Goal: Use online tool/utility: Utilize a website feature to perform a specific function

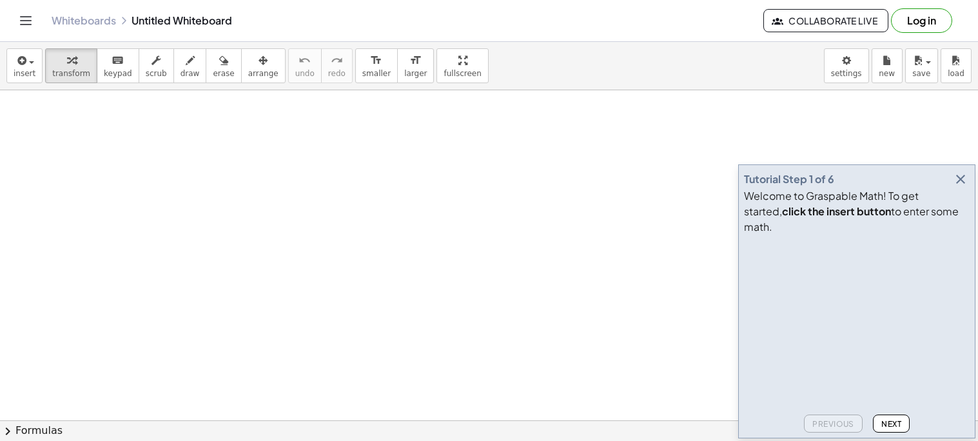
click at [957, 187] on icon "button" at bounding box center [960, 178] width 15 height 15
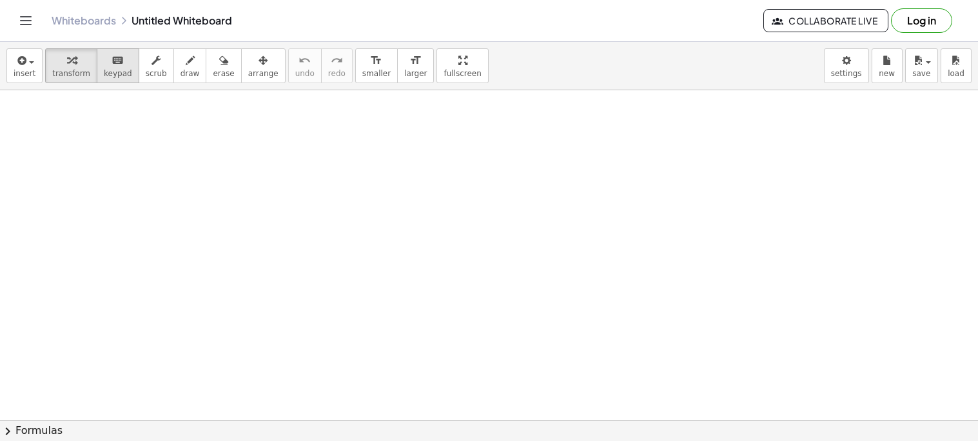
click at [109, 79] on button "keyboard keypad" at bounding box center [118, 65] width 43 height 35
click at [82, 75] on button "transform" at bounding box center [71, 65] width 52 height 35
click at [61, 81] on button "transform" at bounding box center [71, 65] width 52 height 35
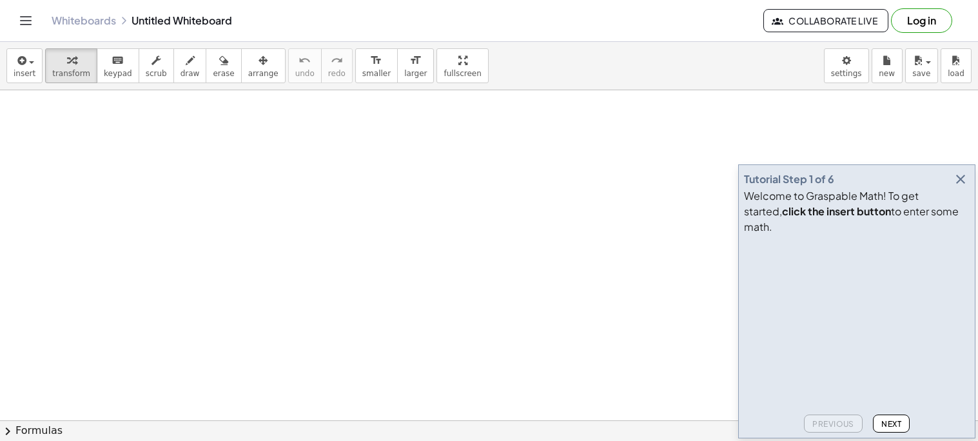
click at [963, 187] on icon "button" at bounding box center [960, 178] width 15 height 15
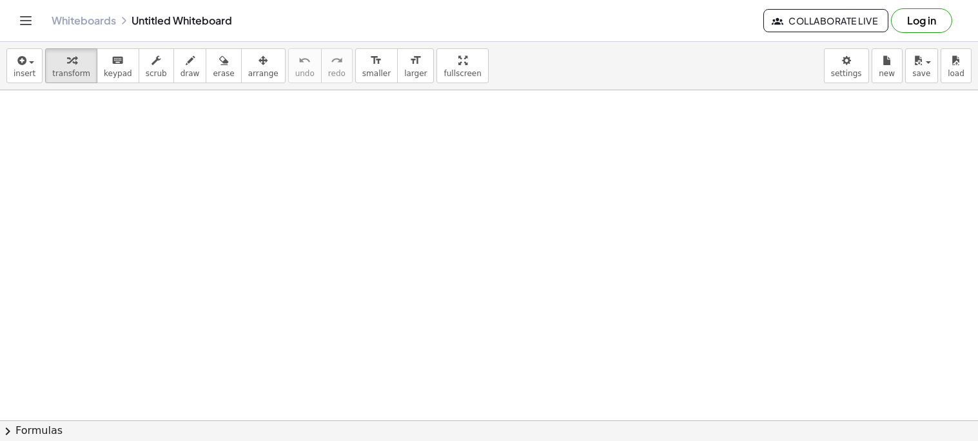
click at [855, 24] on span "Collaborate Live" at bounding box center [825, 21] width 103 height 12
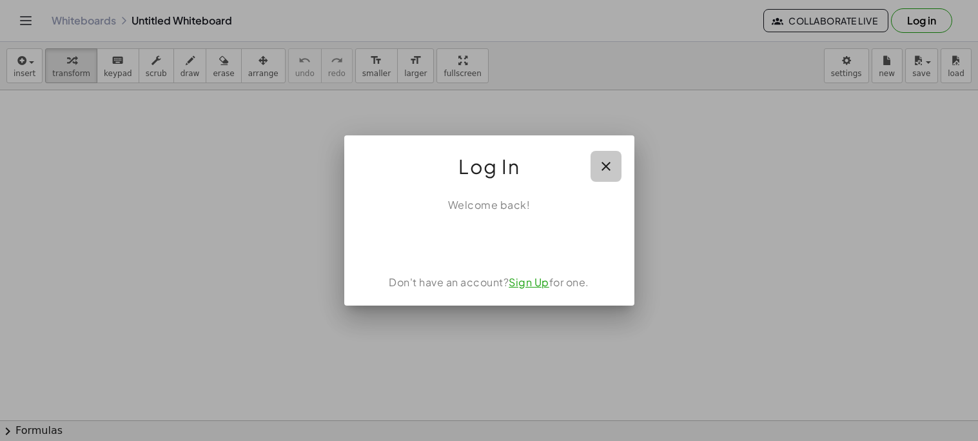
click at [614, 175] on button "button" at bounding box center [605, 166] width 31 height 31
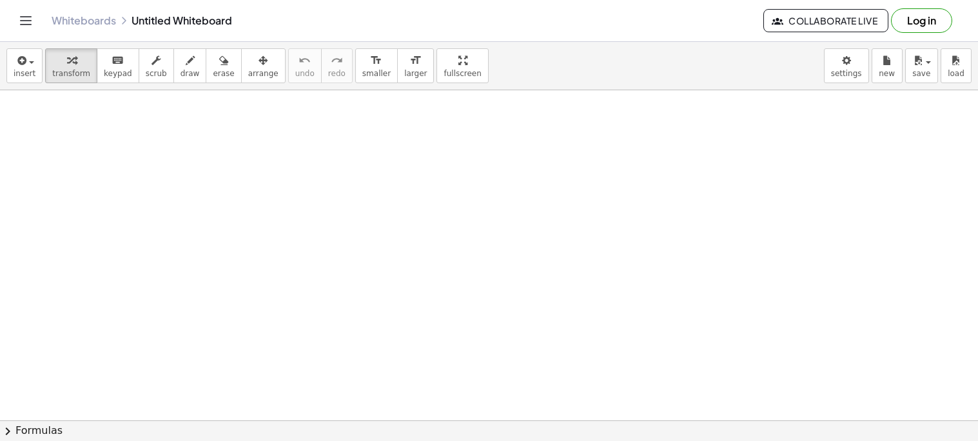
scroll to position [77, 0]
click at [29, 431] on button "chevron_right Formulas" at bounding box center [489, 430] width 978 height 21
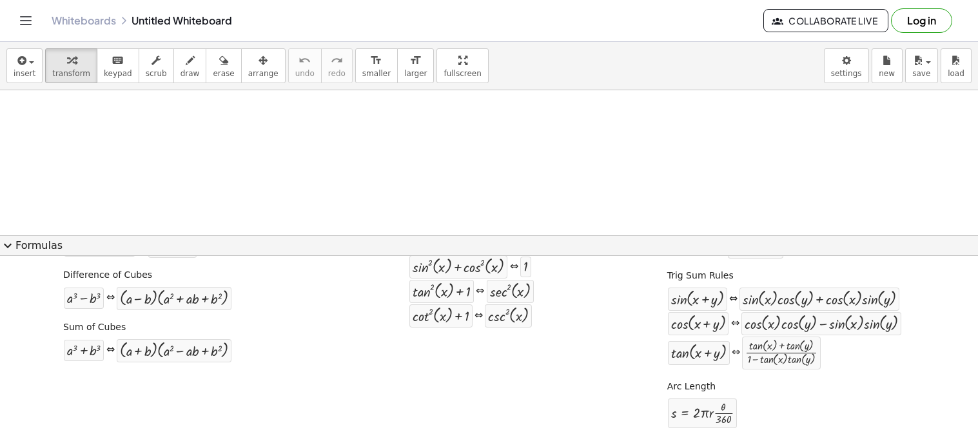
scroll to position [0, 0]
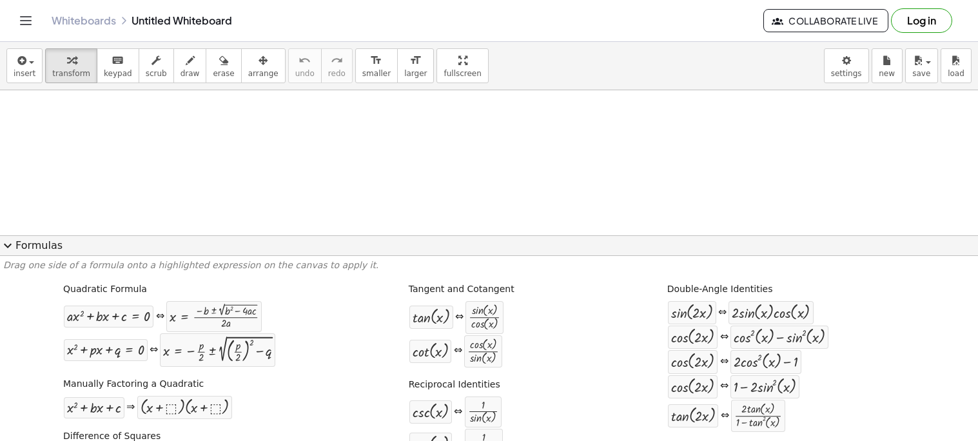
click at [385, 219] on div at bounding box center [489, 386] width 978 height 744
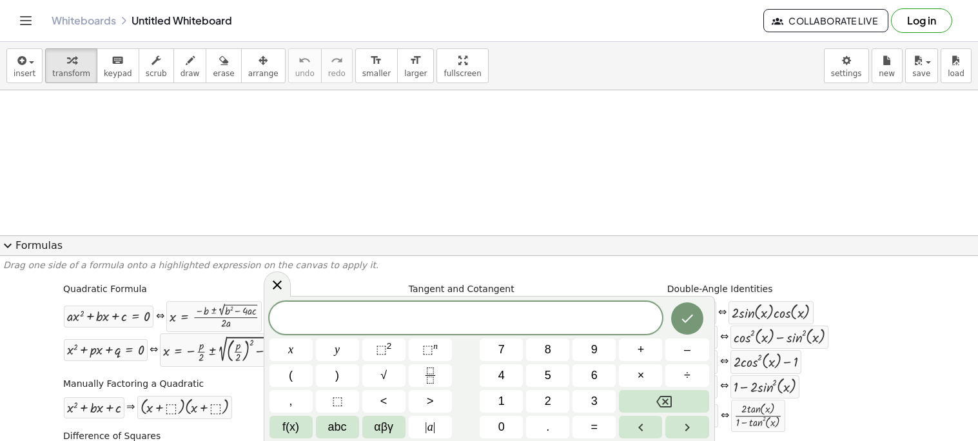
click at [355, 150] on div at bounding box center [489, 386] width 978 height 744
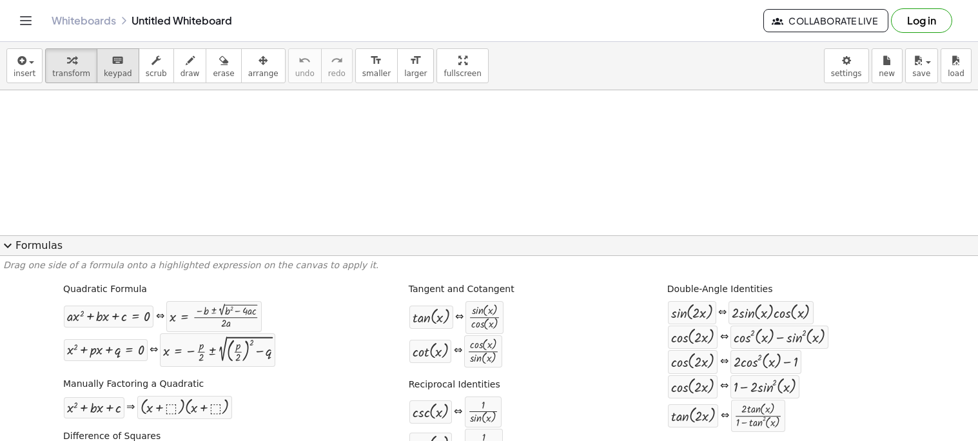
click at [105, 73] on span "keypad" at bounding box center [118, 73] width 28 height 9
click at [426, 225] on div at bounding box center [489, 386] width 978 height 744
click at [404, 74] on span "larger" at bounding box center [415, 73] width 23 height 9
click at [363, 159] on div at bounding box center [489, 386] width 978 height 744
click at [12, 244] on span "expand_more" at bounding box center [7, 245] width 15 height 15
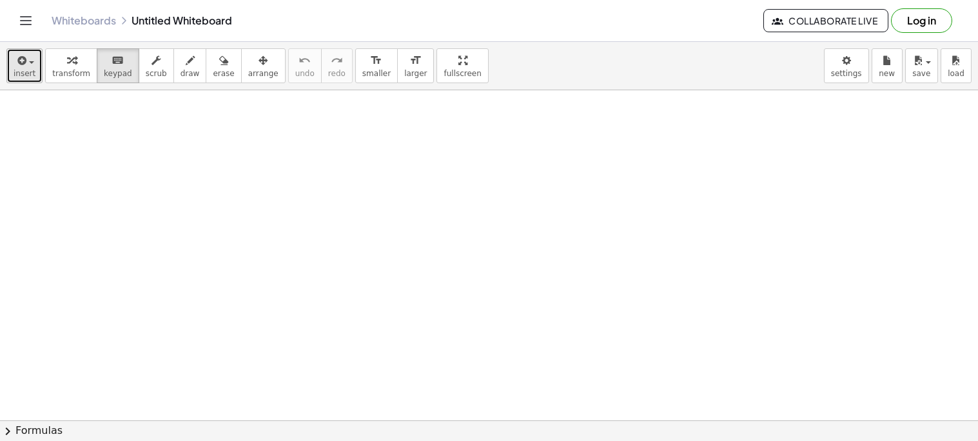
click at [29, 56] on div "button" at bounding box center [25, 59] width 22 height 15
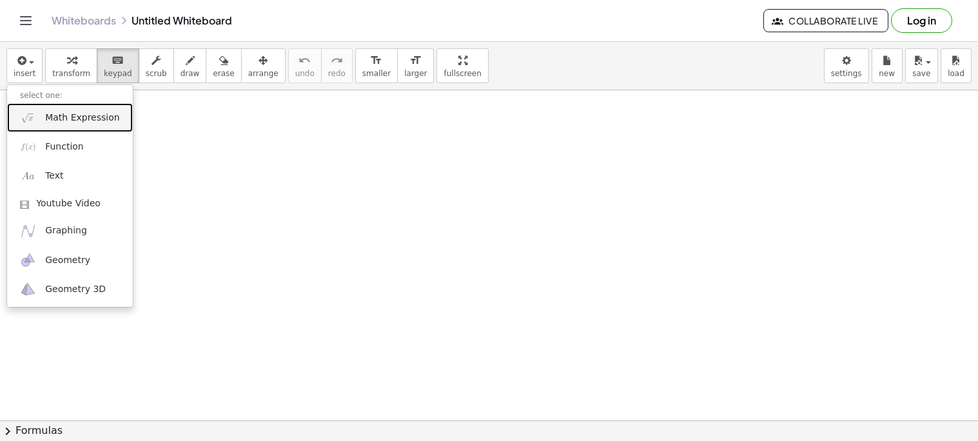
click at [76, 127] on link "Math Expression" at bounding box center [70, 117] width 126 height 29
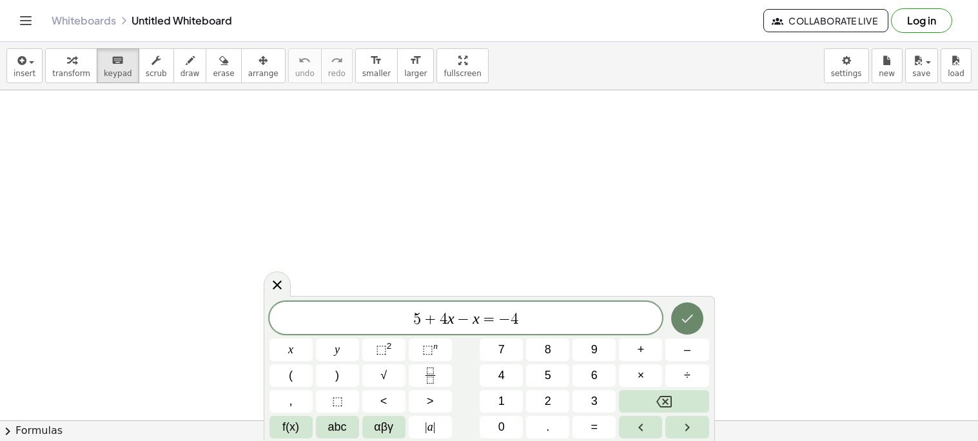
click at [681, 328] on button "Done" at bounding box center [687, 318] width 32 height 32
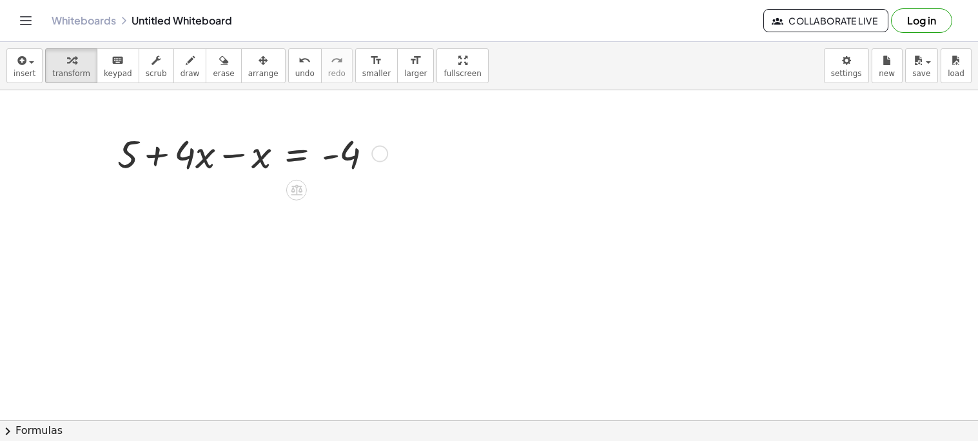
click at [292, 155] on div at bounding box center [250, 153] width 278 height 52
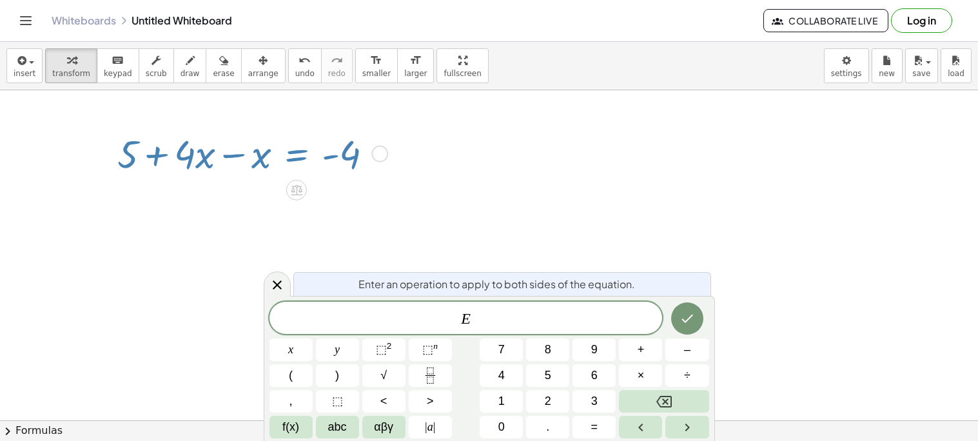
click at [408, 217] on div at bounding box center [489, 386] width 978 height 744
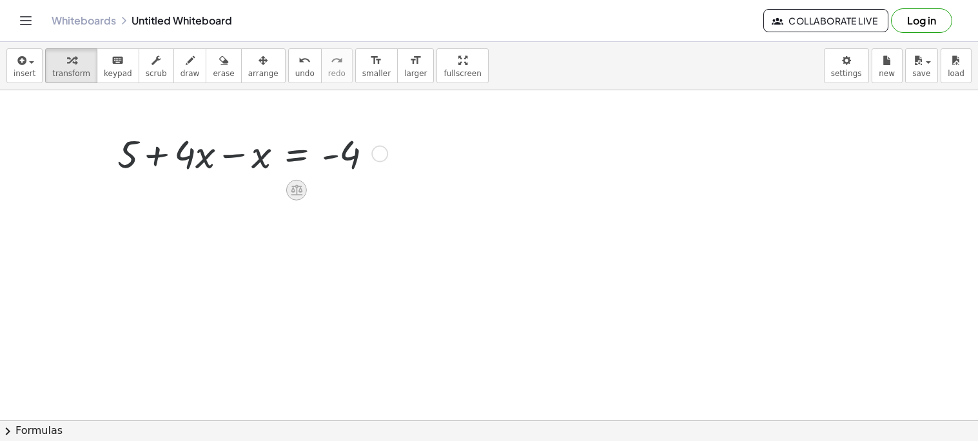
click at [304, 192] on div at bounding box center [296, 190] width 21 height 21
click at [322, 195] on span "÷" at bounding box center [321, 190] width 7 height 19
click at [296, 194] on icon at bounding box center [297, 190] width 12 height 11
click at [249, 191] on div "+" at bounding box center [245, 190] width 21 height 21
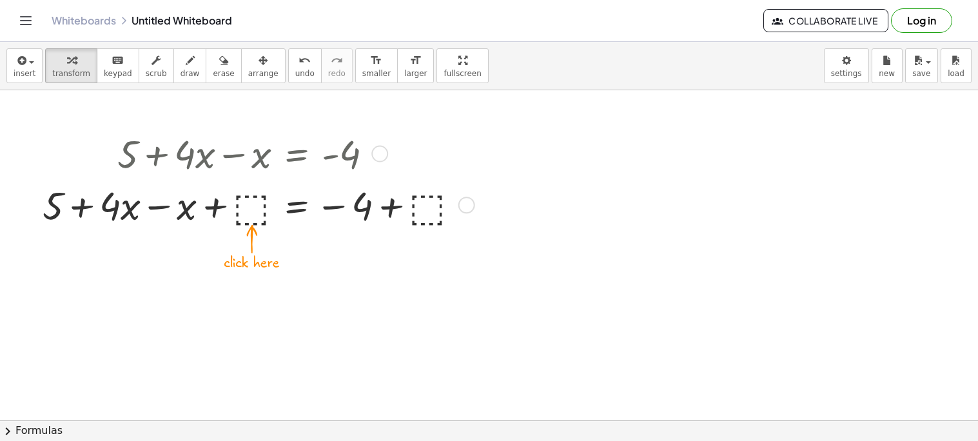
click at [251, 204] on div at bounding box center [256, 205] width 440 height 52
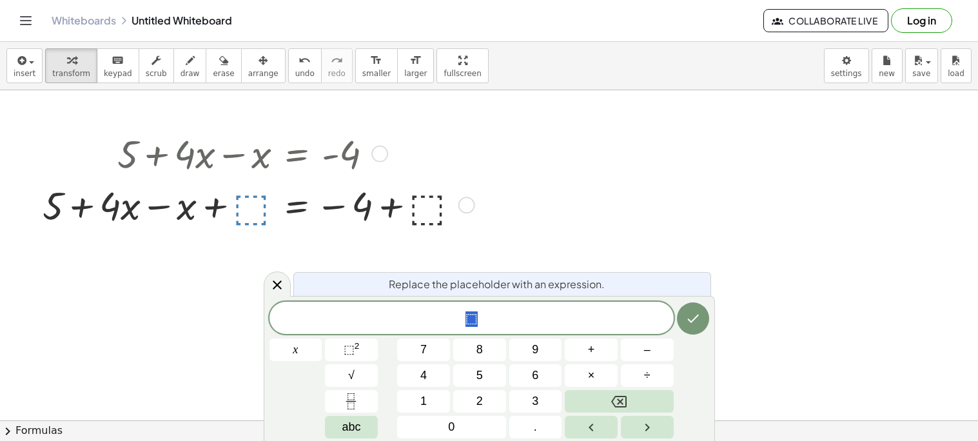
click at [519, 215] on div at bounding box center [489, 386] width 978 height 744
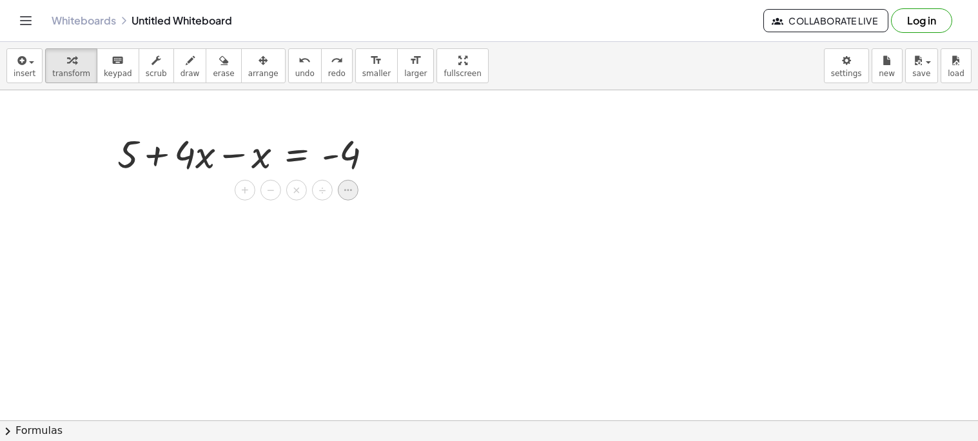
click at [353, 193] on div at bounding box center [348, 190] width 21 height 21
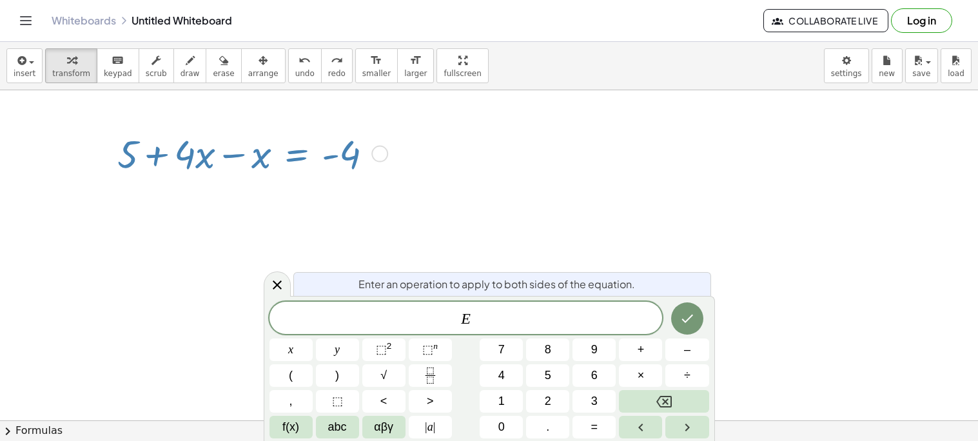
click at [514, 237] on div at bounding box center [489, 386] width 978 height 744
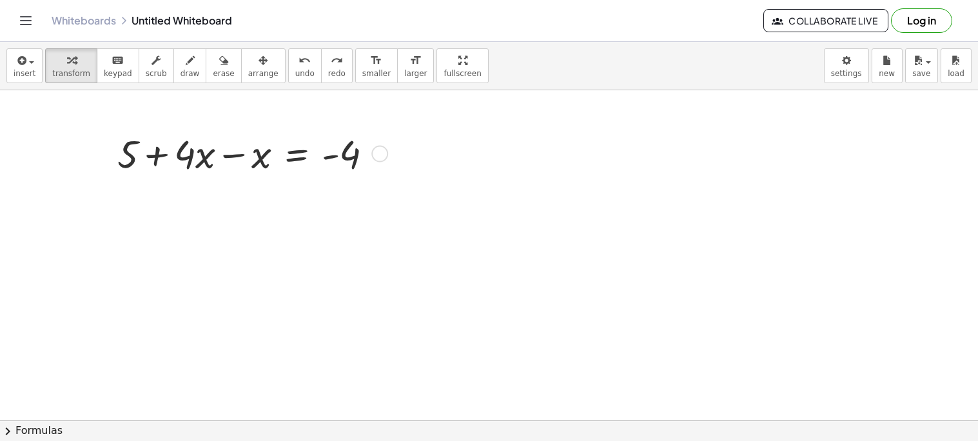
click at [378, 159] on div at bounding box center [379, 154] width 17 height 17
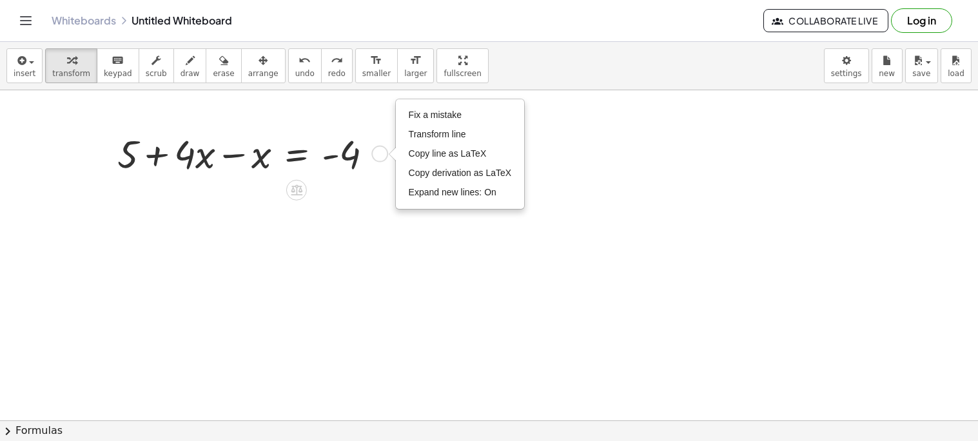
click at [299, 199] on div at bounding box center [296, 190] width 21 height 21
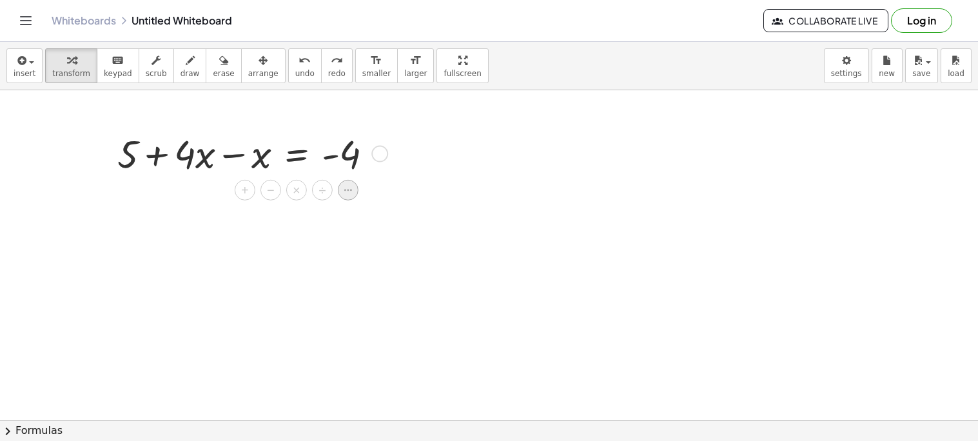
click at [356, 193] on div at bounding box center [348, 190] width 21 height 21
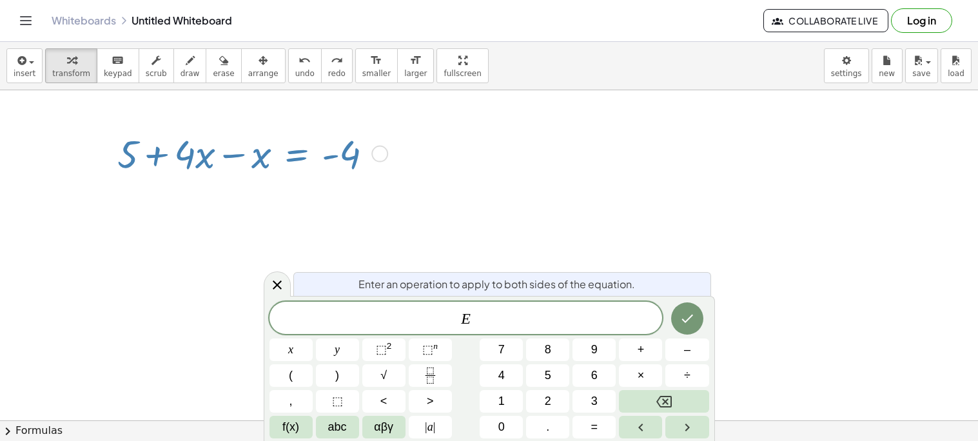
click at [392, 208] on div at bounding box center [489, 386] width 978 height 744
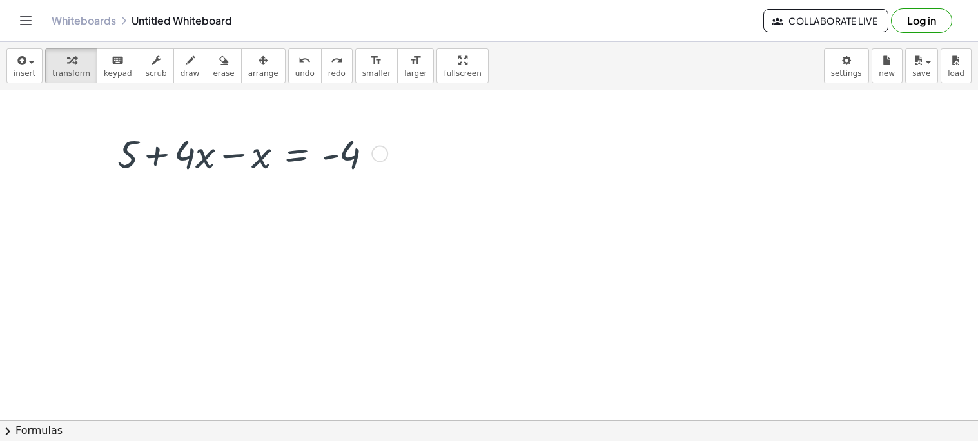
click at [274, 183] on div at bounding box center [489, 386] width 978 height 744
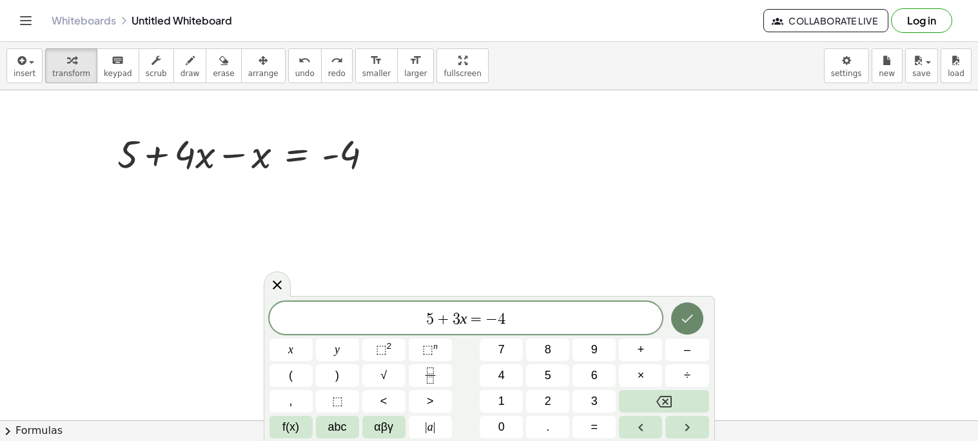
click at [677, 323] on button "Done" at bounding box center [687, 318] width 32 height 32
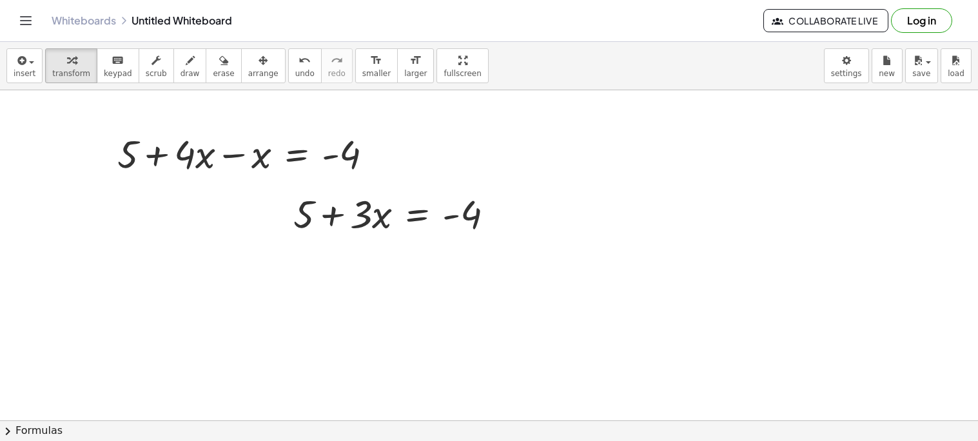
drag, startPoint x: 421, startPoint y: 238, endPoint x: 306, endPoint y: 241, distance: 115.4
click at [306, 241] on div "+ 5 + · 4 · x − x = - 4 Fix a mistake Transform line Copy line as LaTeX Copy de…" at bounding box center [489, 386] width 978 height 744
drag, startPoint x: 338, startPoint y: 213, endPoint x: 345, endPoint y: 209, distance: 7.5
click at [345, 209] on div at bounding box center [399, 213] width 224 height 52
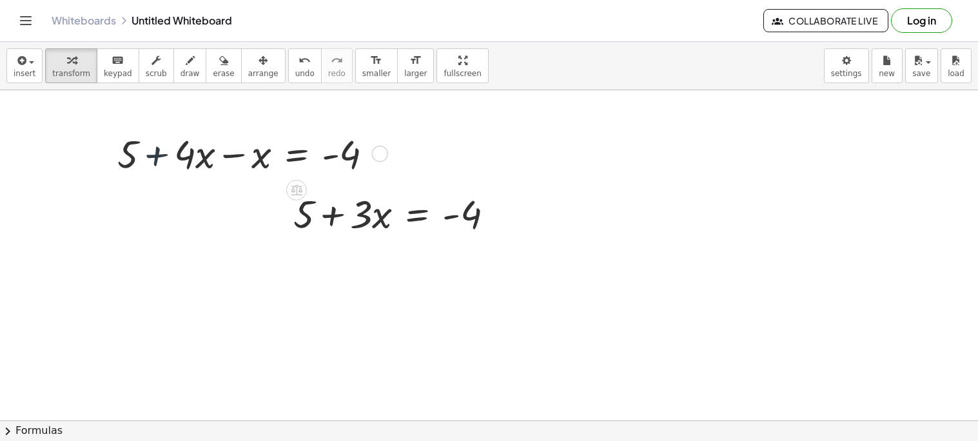
click at [144, 164] on div at bounding box center [250, 153] width 278 height 52
drag, startPoint x: 198, startPoint y: 164, endPoint x: 233, endPoint y: 162, distance: 35.5
click at [233, 162] on div at bounding box center [250, 153] width 278 height 52
click at [405, 215] on div at bounding box center [399, 213] width 224 height 52
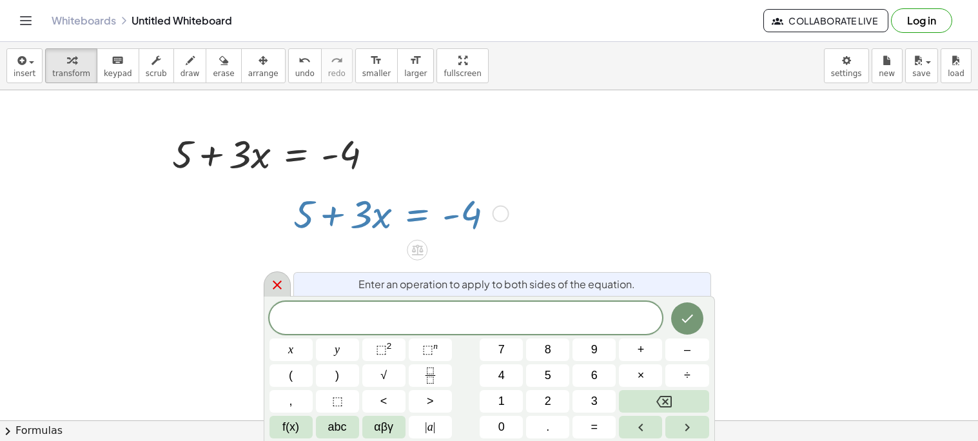
click at [284, 282] on icon at bounding box center [276, 284] width 15 height 15
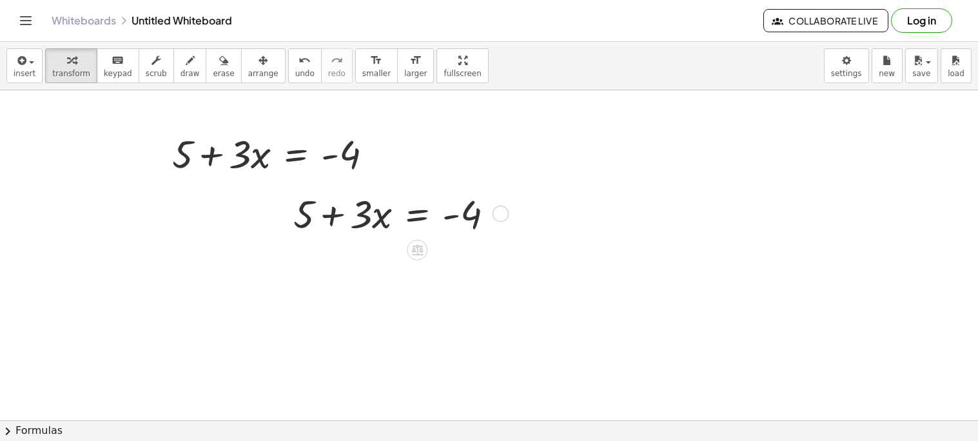
click at [714, 203] on div "+ 5 + · 4 · x − x = - 4 + 5 + · x = - 4 · 3 Fix a mistake Transform line Copy l…" at bounding box center [489, 386] width 978 height 744
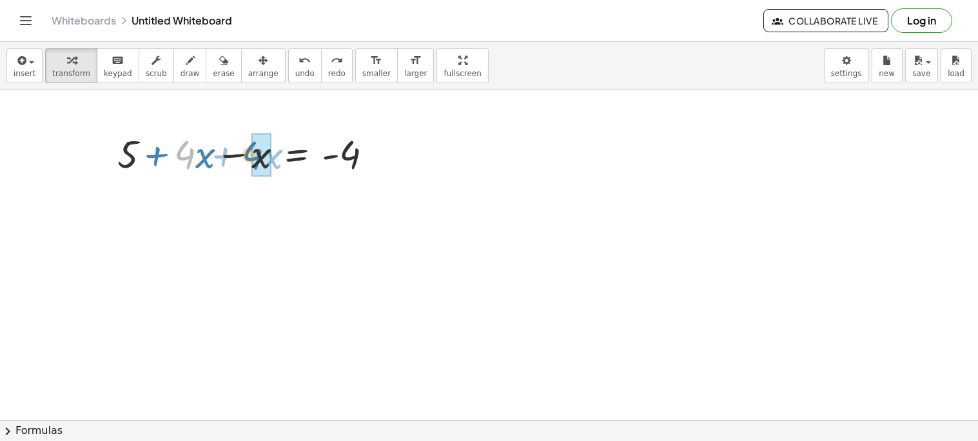
drag, startPoint x: 179, startPoint y: 168, endPoint x: 259, endPoint y: 168, distance: 79.9
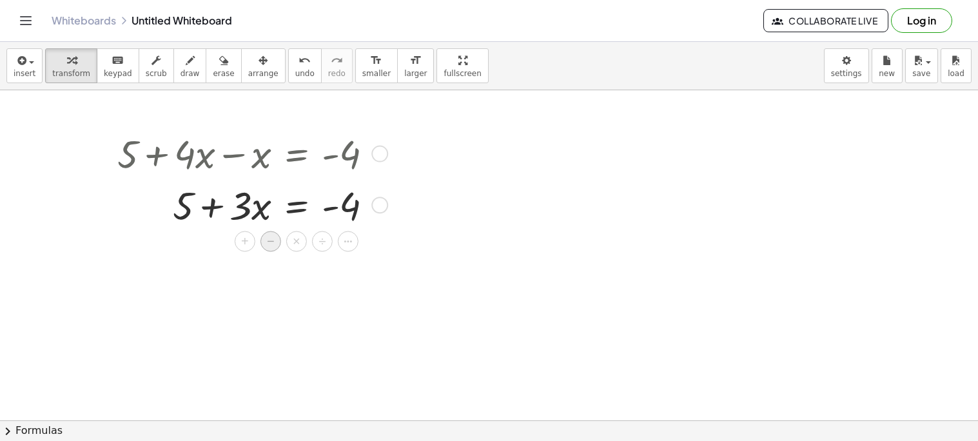
click at [271, 242] on span "−" at bounding box center [271, 242] width 8 height 19
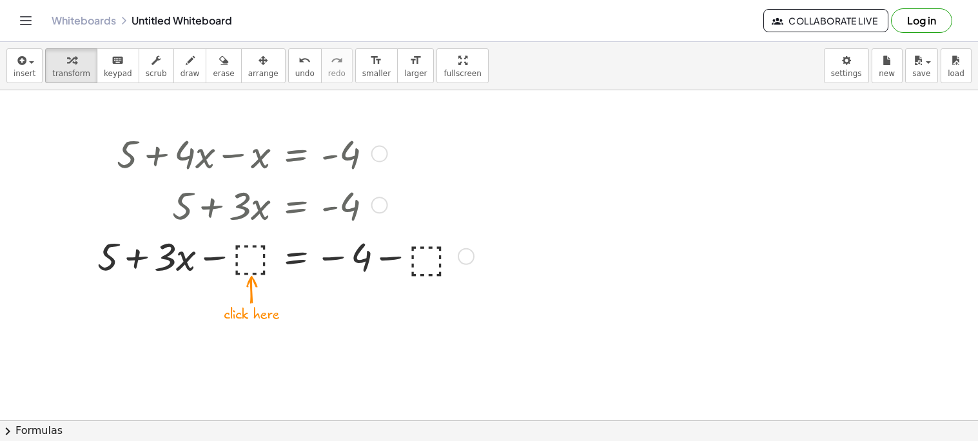
click at [245, 264] on div at bounding box center [283, 255] width 385 height 52
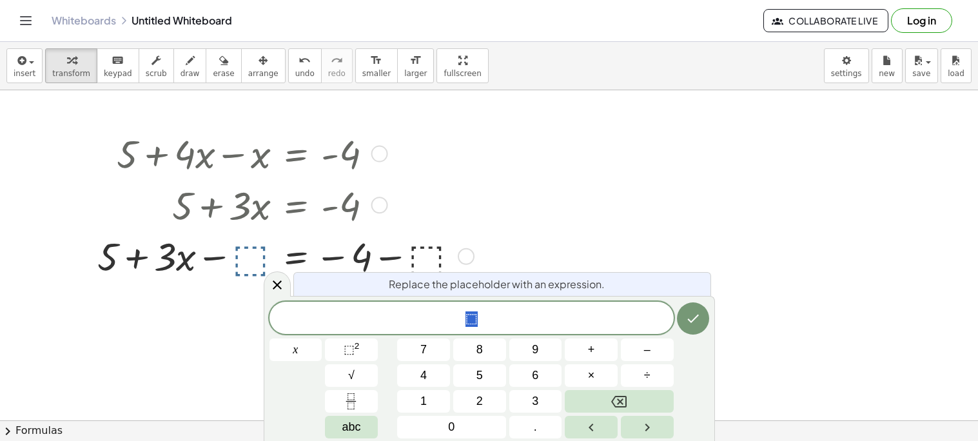
click at [587, 262] on div at bounding box center [489, 386] width 978 height 744
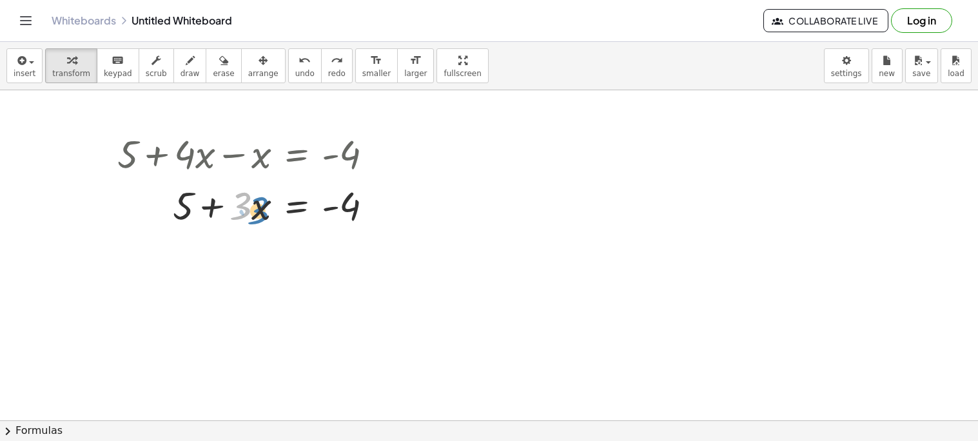
drag, startPoint x: 244, startPoint y: 209, endPoint x: 255, endPoint y: 213, distance: 11.0
click at [255, 213] on div at bounding box center [250, 205] width 278 height 52
drag, startPoint x: 208, startPoint y: 206, endPoint x: 222, endPoint y: 208, distance: 14.4
click at [222, 208] on div at bounding box center [250, 205] width 278 height 52
drag, startPoint x: 182, startPoint y: 203, endPoint x: 374, endPoint y: 200, distance: 192.8
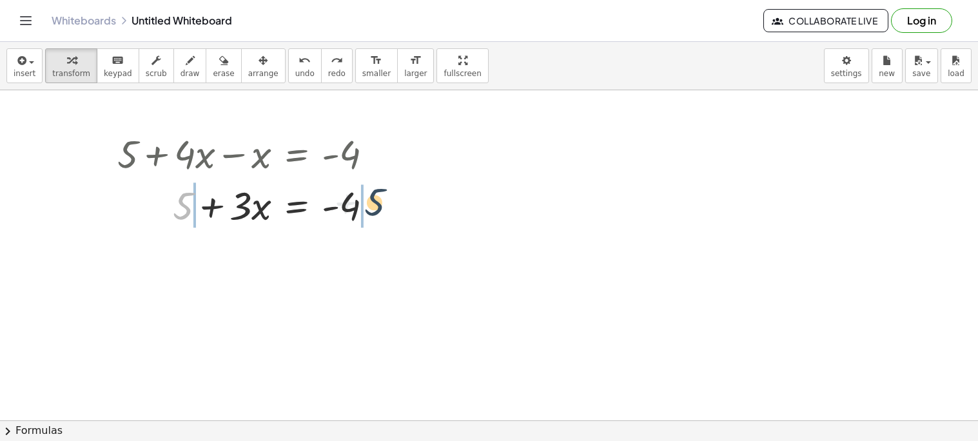
click at [374, 200] on div at bounding box center [250, 205] width 278 height 52
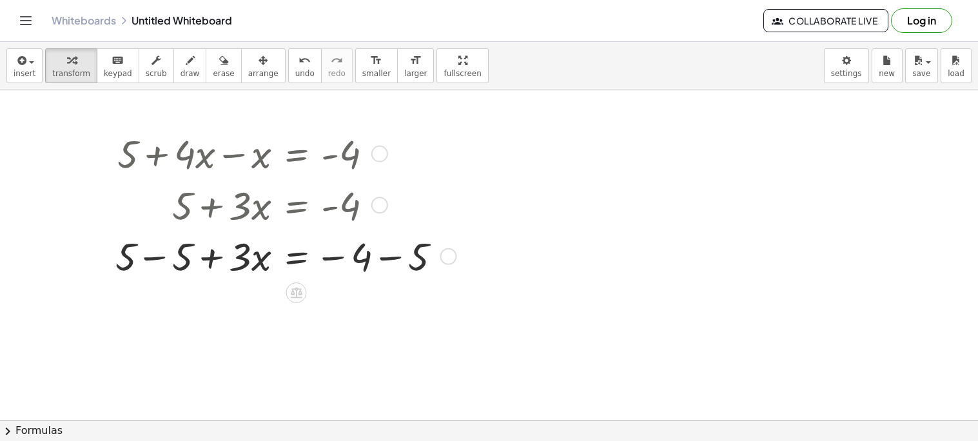
click at [241, 262] on div at bounding box center [283, 255] width 349 height 52
drag, startPoint x: 164, startPoint y: 253, endPoint x: 115, endPoint y: 254, distance: 49.6
click at [115, 254] on div "+ 5 + · 4 · x − x = - 4 + 5 + · 3 · x = - 4 − 5 + · 3 · x = − 4 + 5 − 5 − 5" at bounding box center [281, 204] width 371 height 160
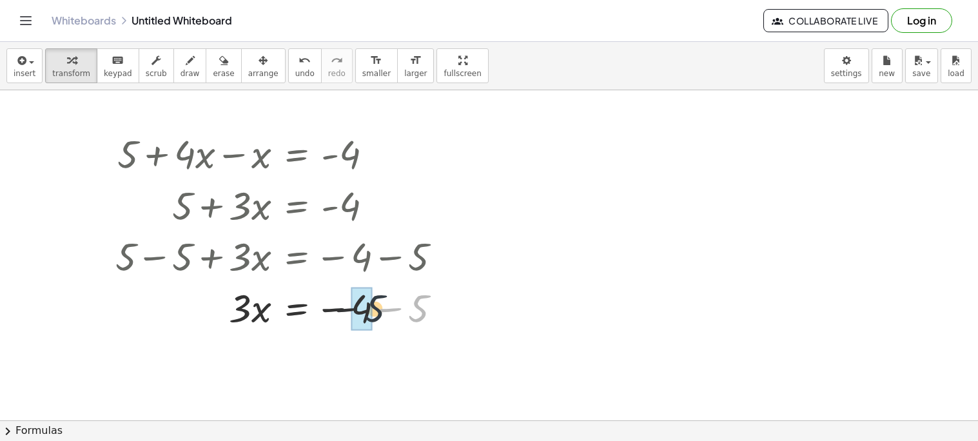
drag, startPoint x: 427, startPoint y: 301, endPoint x: 372, endPoint y: 302, distance: 54.8
click at [372, 302] on div at bounding box center [283, 307] width 349 height 52
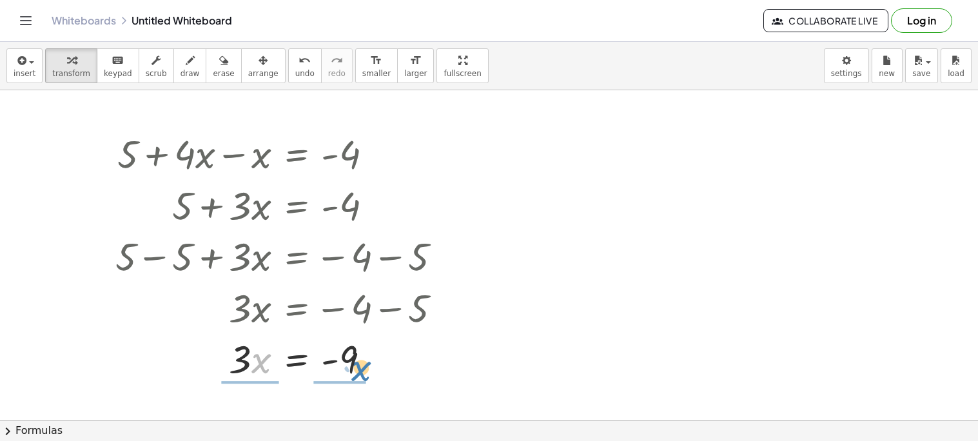
drag, startPoint x: 251, startPoint y: 357, endPoint x: 350, endPoint y: 365, distance: 98.9
click at [350, 365] on div at bounding box center [283, 358] width 349 height 52
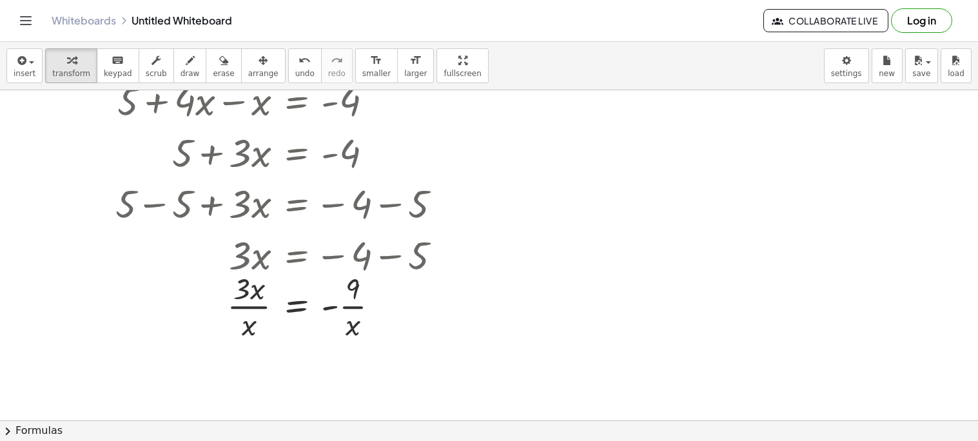
scroll to position [137, 0]
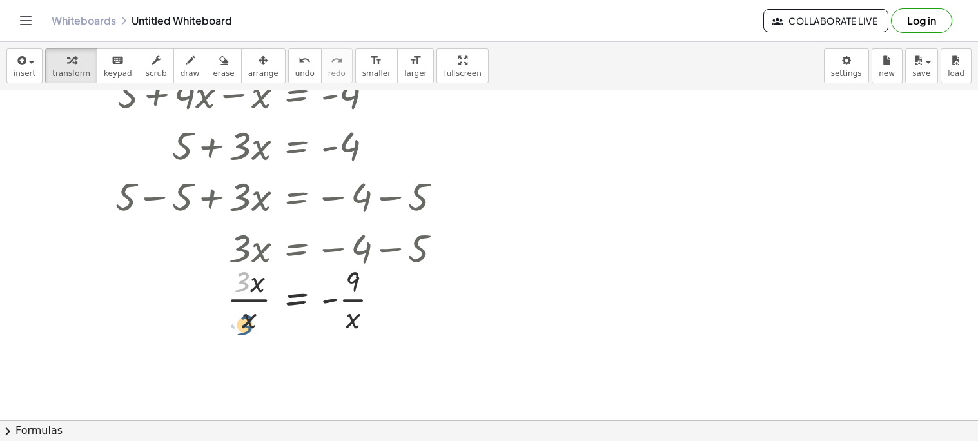
drag, startPoint x: 245, startPoint y: 281, endPoint x: 248, endPoint y: 327, distance: 45.8
click at [248, 327] on div at bounding box center [283, 298] width 349 height 76
drag, startPoint x: 244, startPoint y: 286, endPoint x: 342, endPoint y: 326, distance: 106.2
click at [342, 326] on div at bounding box center [283, 298] width 349 height 76
drag, startPoint x: 245, startPoint y: 295, endPoint x: 359, endPoint y: 335, distance: 120.7
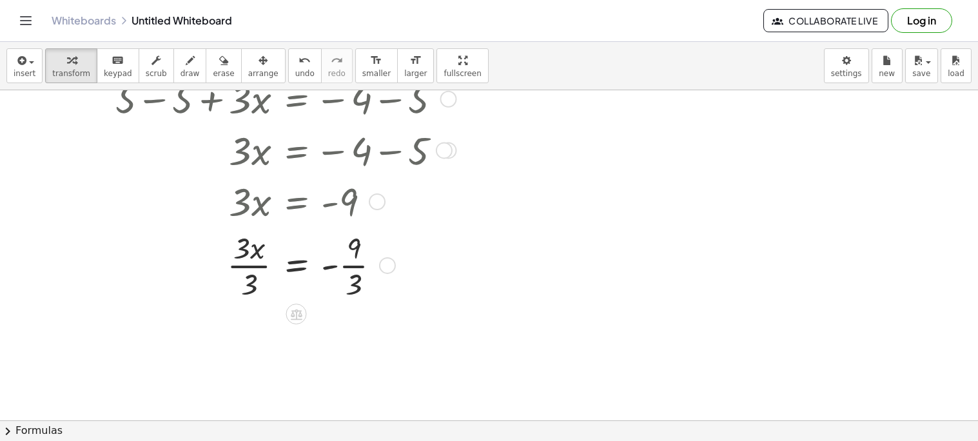
scroll to position [250, 0]
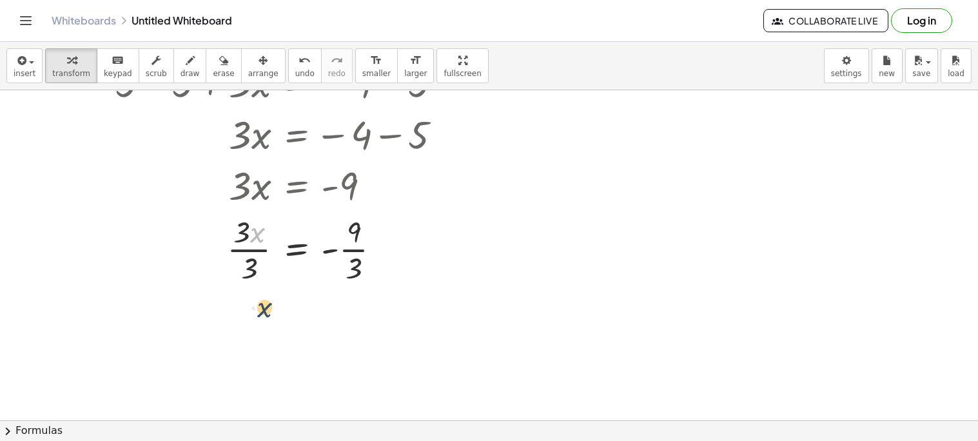
drag, startPoint x: 258, startPoint y: 233, endPoint x: 264, endPoint y: 312, distance: 79.5
click at [258, 238] on div at bounding box center [283, 248] width 349 height 76
click at [298, 295] on icon at bounding box center [297, 298] width 12 height 11
click at [437, 291] on div at bounding box center [489, 212] width 978 height 744
click at [409, 271] on div at bounding box center [283, 248] width 349 height 76
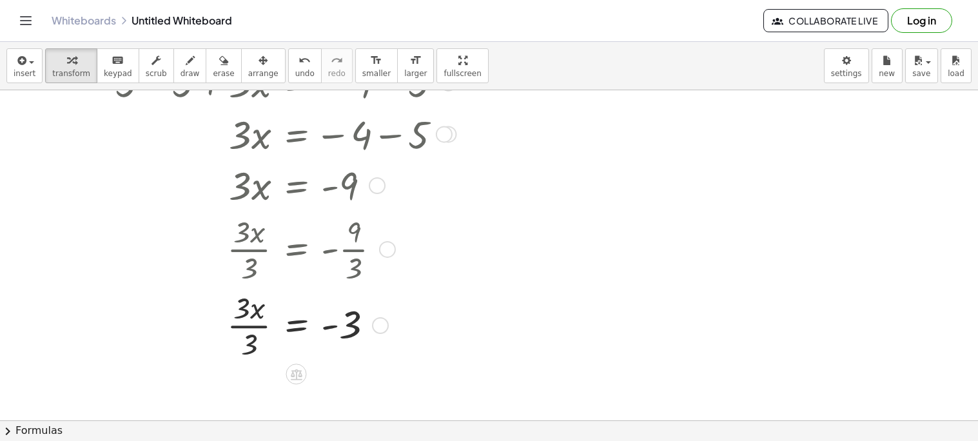
scroll to position [208, 0]
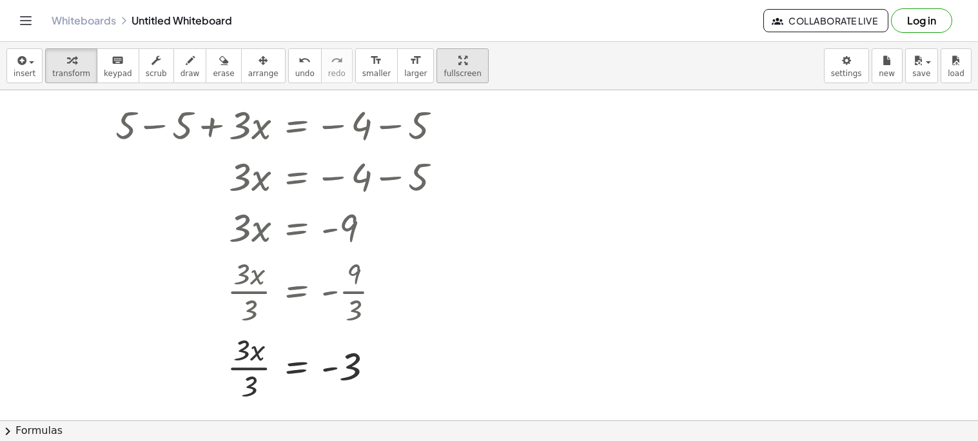
click at [412, 143] on div "insert select one: Math Expression Function Text Youtube Video Graphing Geometr…" at bounding box center [489, 241] width 978 height 399
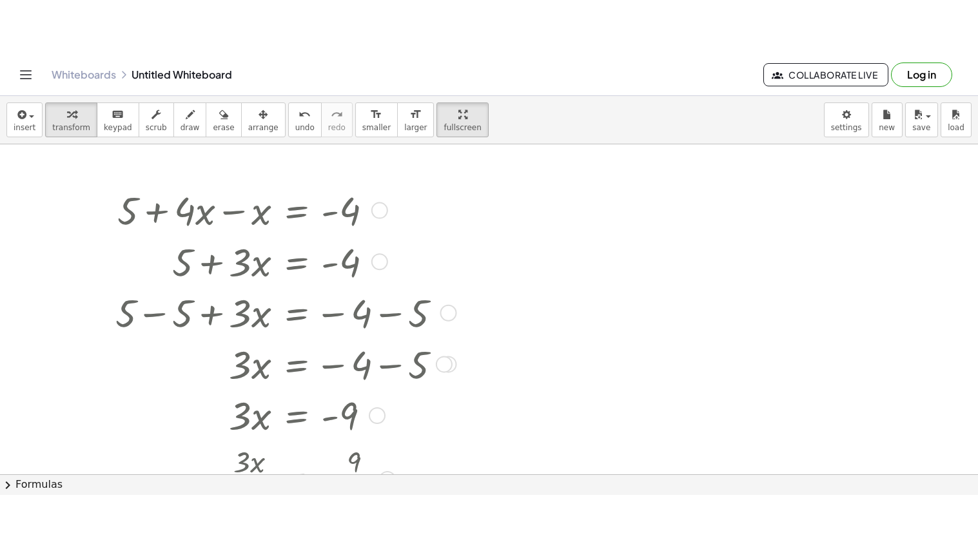
scroll to position [75, 0]
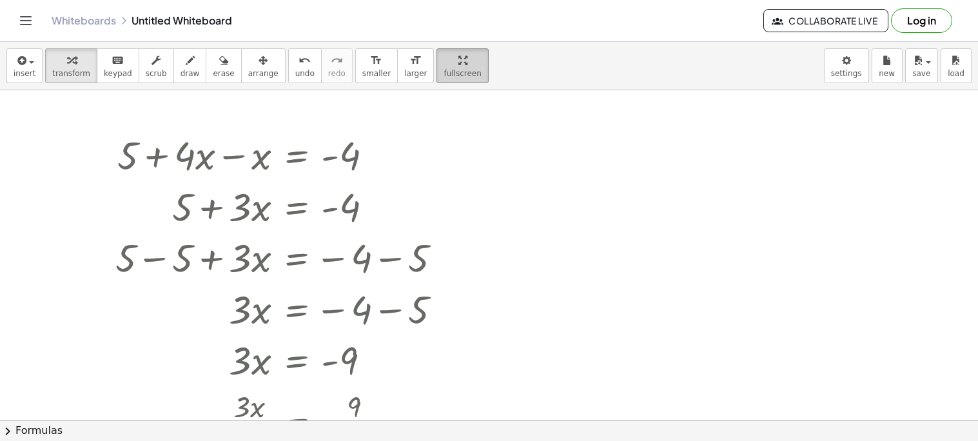
click at [443, 75] on span "fullscreen" at bounding box center [461, 73] width 37 height 9
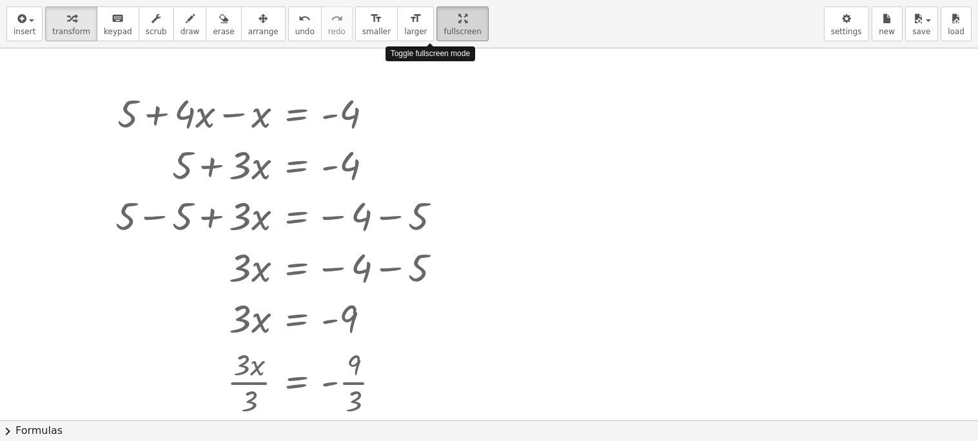
click at [443, 149] on div "insert select one: Math Expression Function Text Youtube Video Graphing Geometr…" at bounding box center [489, 220] width 978 height 441
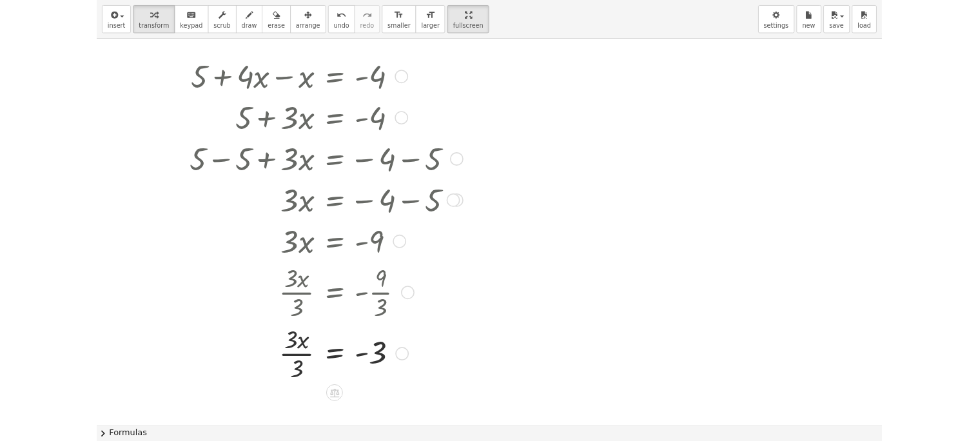
scroll to position [93, 0]
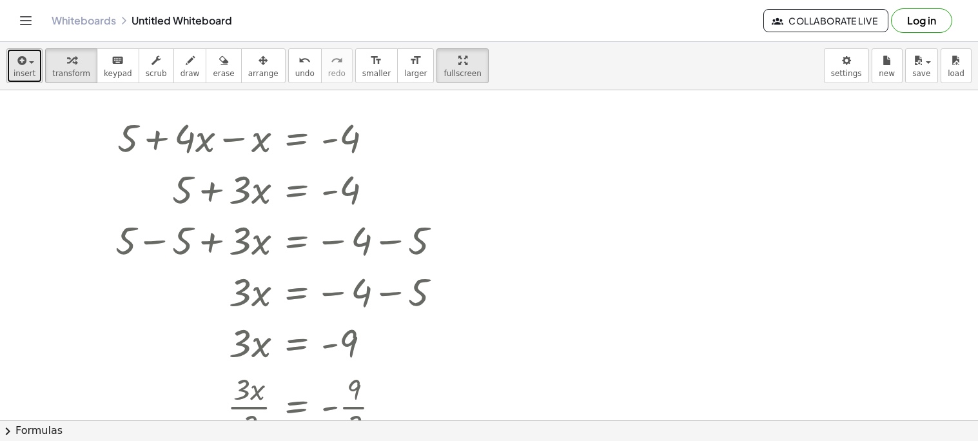
click at [28, 75] on span "insert" at bounding box center [25, 73] width 22 height 9
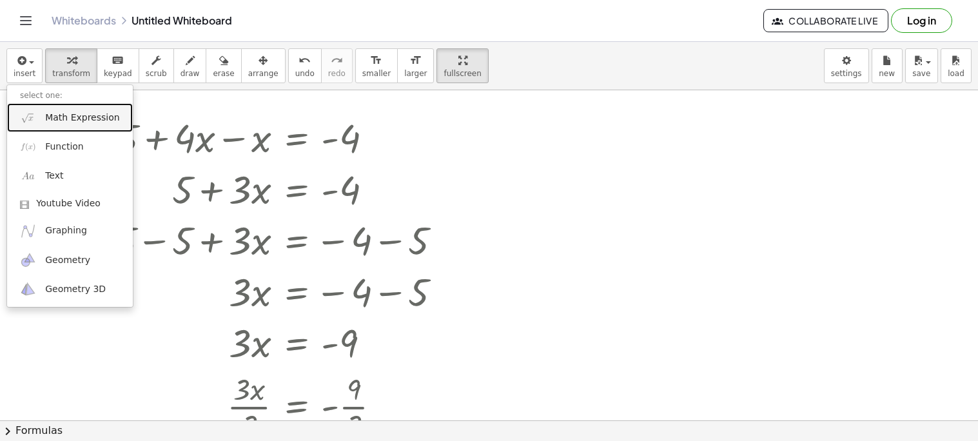
click at [56, 109] on link "Math Expression" at bounding box center [70, 117] width 126 height 29
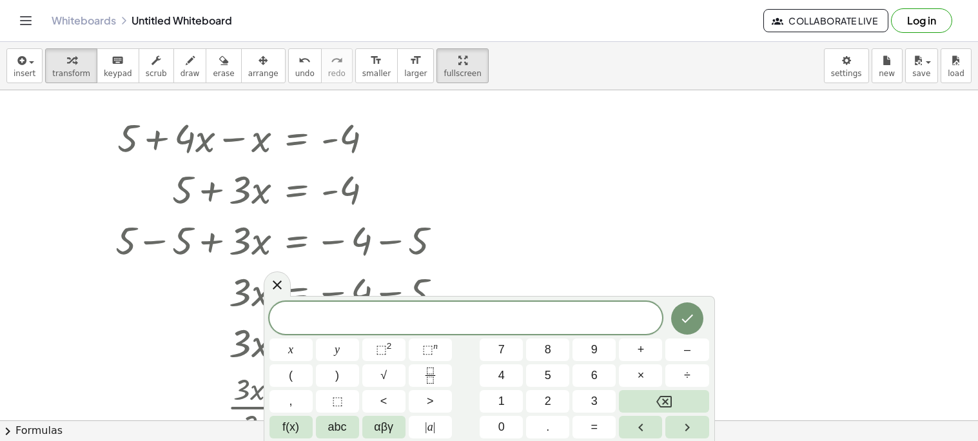
click at [539, 119] on div at bounding box center [489, 369] width 978 height 744
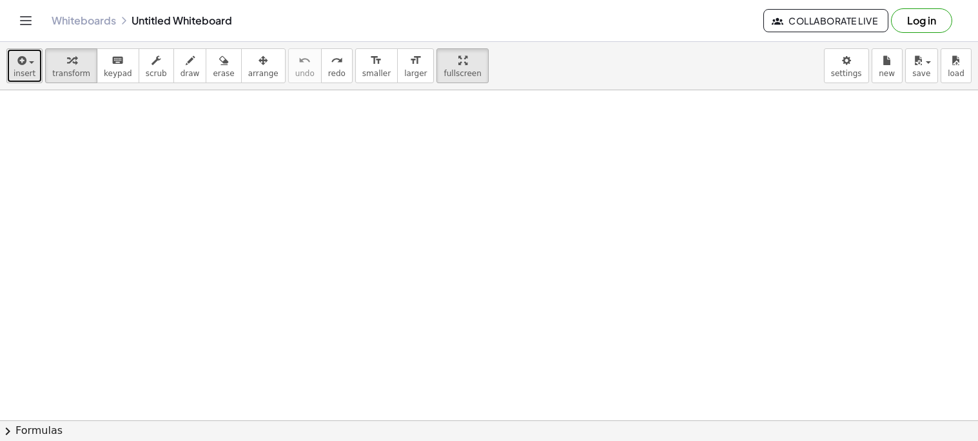
click at [23, 59] on icon "button" at bounding box center [21, 60] width 12 height 15
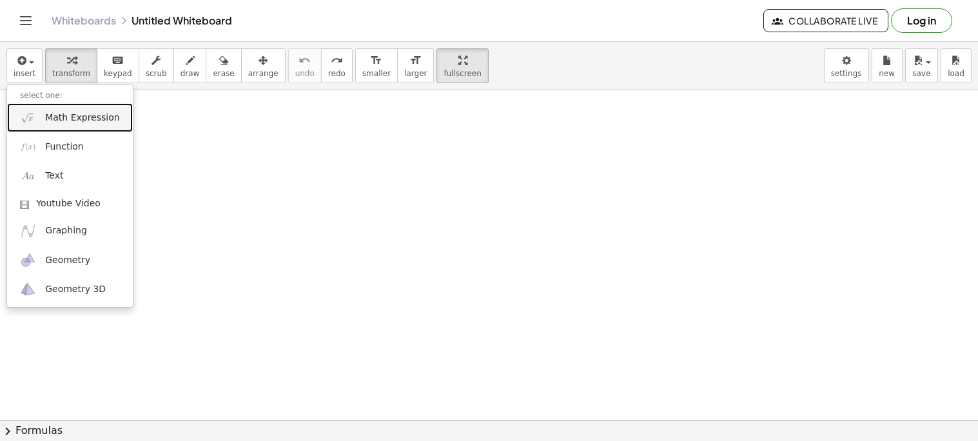
click at [57, 110] on link "Math Expression" at bounding box center [70, 117] width 126 height 29
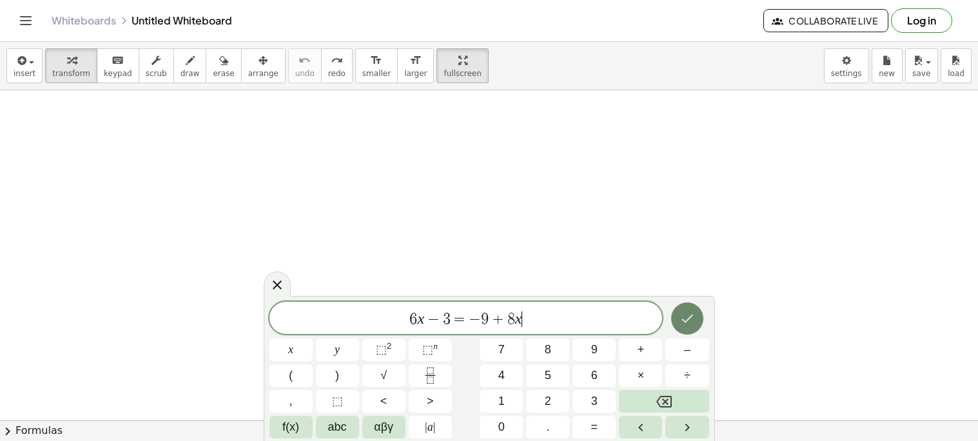
click at [683, 322] on icon "Done" at bounding box center [686, 318] width 15 height 15
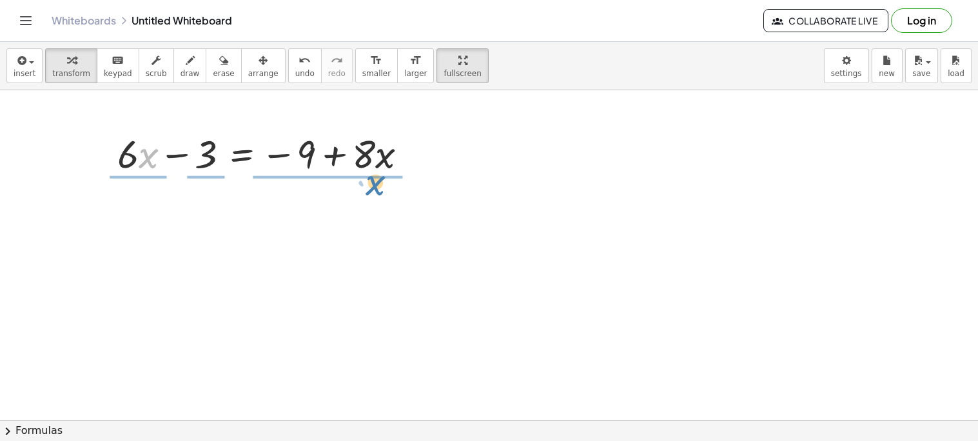
drag, startPoint x: 145, startPoint y: 162, endPoint x: 372, endPoint y: 190, distance: 228.5
drag, startPoint x: 131, startPoint y: 147, endPoint x: 385, endPoint y: 148, distance: 254.6
click at [385, 148] on div at bounding box center [267, 153] width 313 height 52
click at [318, 159] on div at bounding box center [267, 153] width 313 height 52
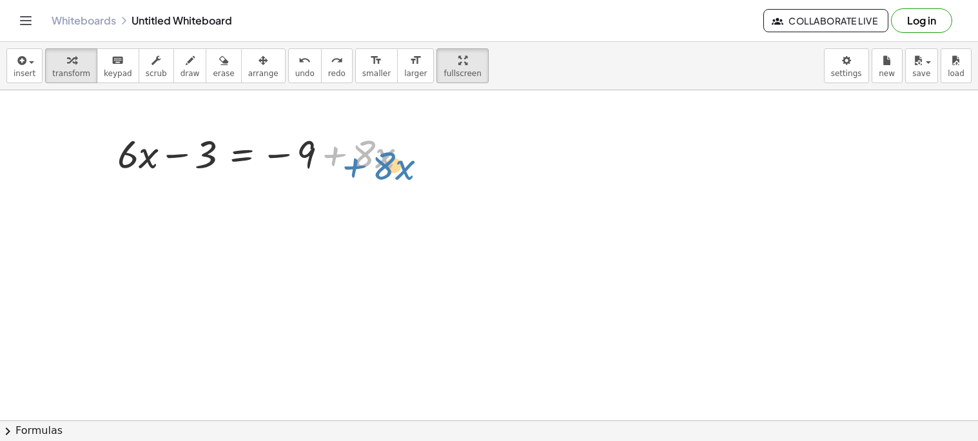
drag, startPoint x: 331, startPoint y: 159, endPoint x: 352, endPoint y: 170, distance: 23.7
click at [352, 170] on div at bounding box center [267, 153] width 313 height 52
drag, startPoint x: 185, startPoint y: 157, endPoint x: 205, endPoint y: 149, distance: 21.4
click at [205, 149] on div at bounding box center [267, 153] width 313 height 52
drag, startPoint x: 146, startPoint y: 155, endPoint x: 146, endPoint y: 168, distance: 12.2
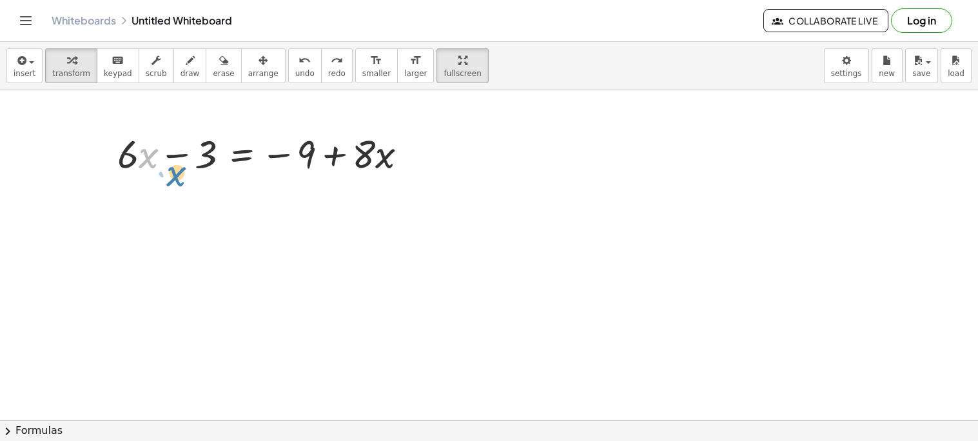
click at [146, 168] on div at bounding box center [267, 153] width 313 height 52
drag, startPoint x: 137, startPoint y: 164, endPoint x: 146, endPoint y: 173, distance: 12.3
click at [146, 173] on div at bounding box center [267, 153] width 313 height 52
click at [155, 170] on div at bounding box center [267, 153] width 313 height 52
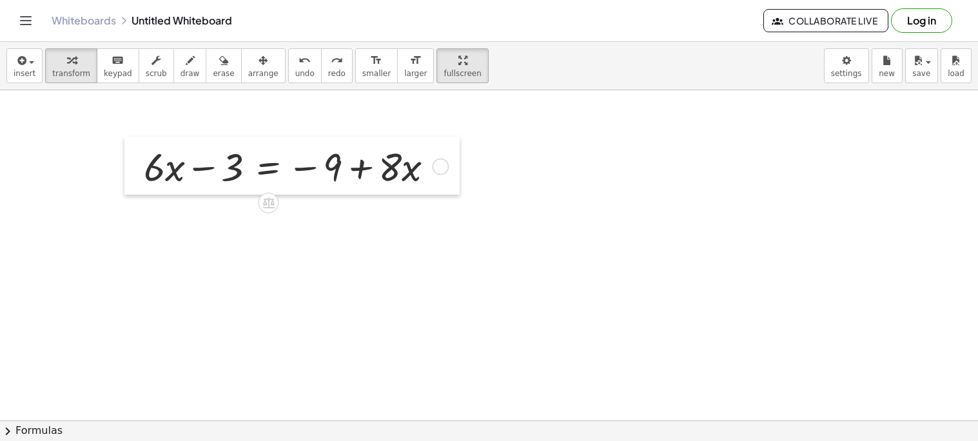
drag, startPoint x: 115, startPoint y: 141, endPoint x: 128, endPoint y: 142, distance: 13.0
click at [128, 142] on div at bounding box center [133, 166] width 19 height 58
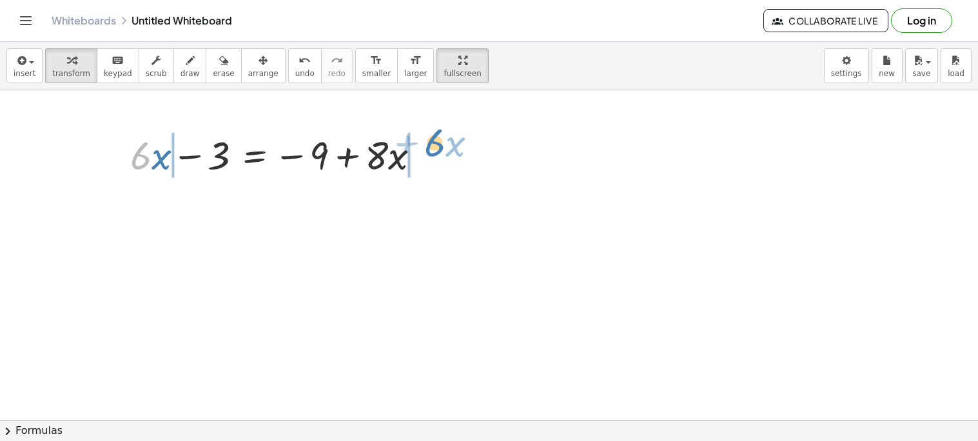
drag, startPoint x: 142, startPoint y: 154, endPoint x: 434, endPoint y: 141, distance: 292.3
click at [434, 141] on div at bounding box center [280, 154] width 313 height 52
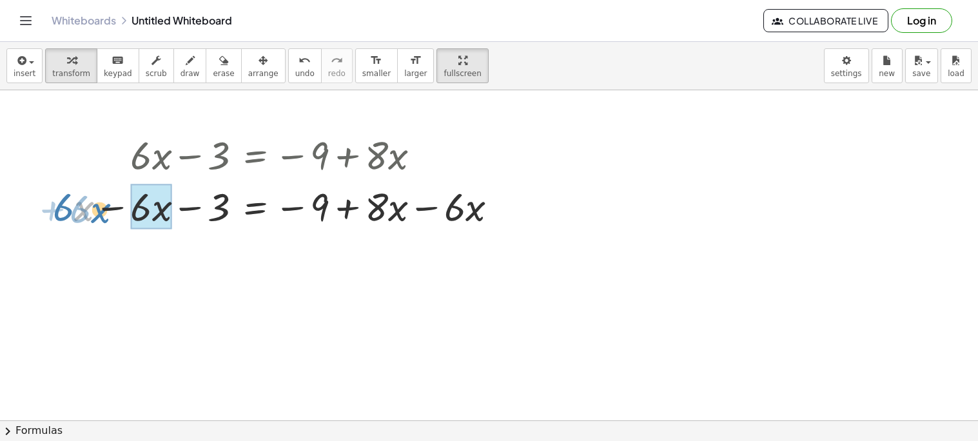
drag, startPoint x: 77, startPoint y: 205, endPoint x: 116, endPoint y: 209, distance: 38.9
click at [116, 209] on div at bounding box center [280, 206] width 468 height 52
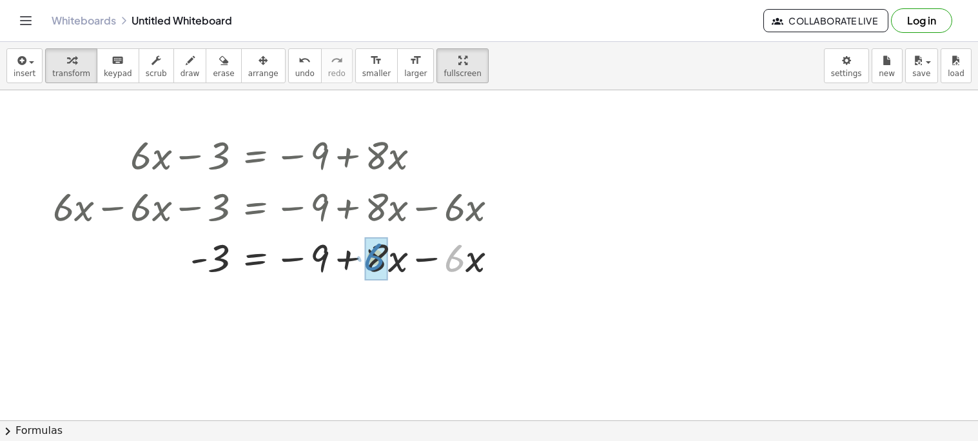
drag, startPoint x: 453, startPoint y: 211, endPoint x: 371, endPoint y: 213, distance: 82.5
click at [255, 155] on div "+ · 6 · x − 3 = − 9 + · 8 · x + · 6 · x − · 6 · x − 3 = − 9 + · 8 · x − · 6 · x…" at bounding box center [255, 155] width 0 height 0
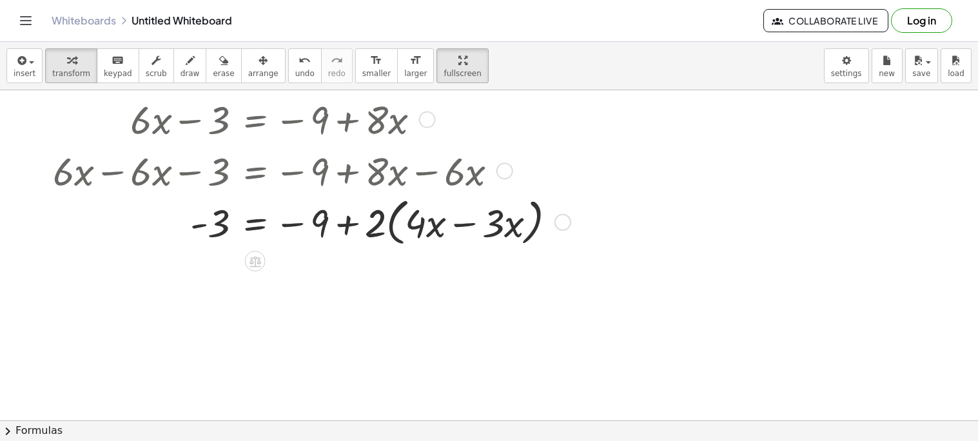
scroll to position [132, 0]
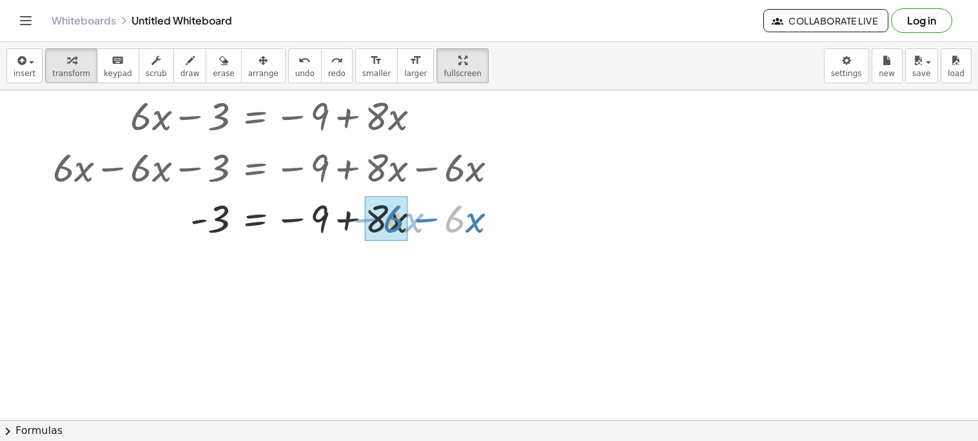
drag, startPoint x: 460, startPoint y: 226, endPoint x: 395, endPoint y: 227, distance: 65.1
click at [395, 227] on div at bounding box center [280, 217] width 468 height 52
click at [477, 219] on div at bounding box center [280, 217] width 468 height 52
click at [459, 231] on div at bounding box center [280, 217] width 468 height 52
click at [498, 220] on div at bounding box center [500, 218] width 17 height 17
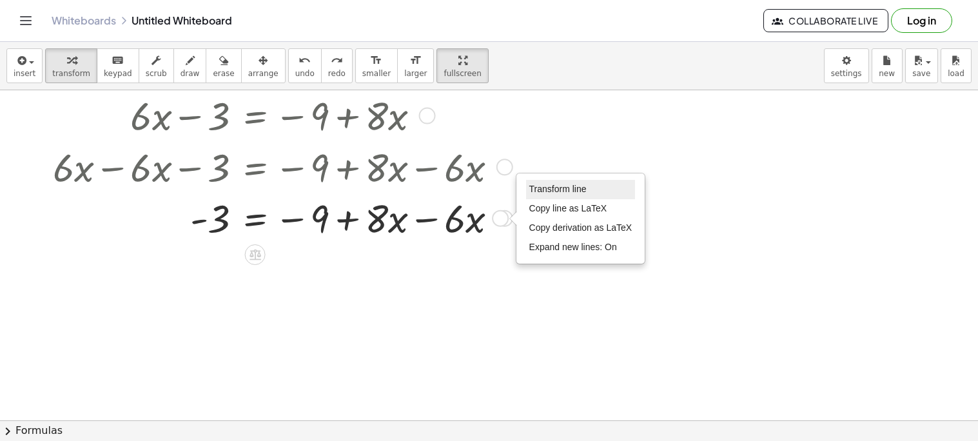
click at [572, 195] on li "Transform line" at bounding box center [581, 189] width 110 height 19
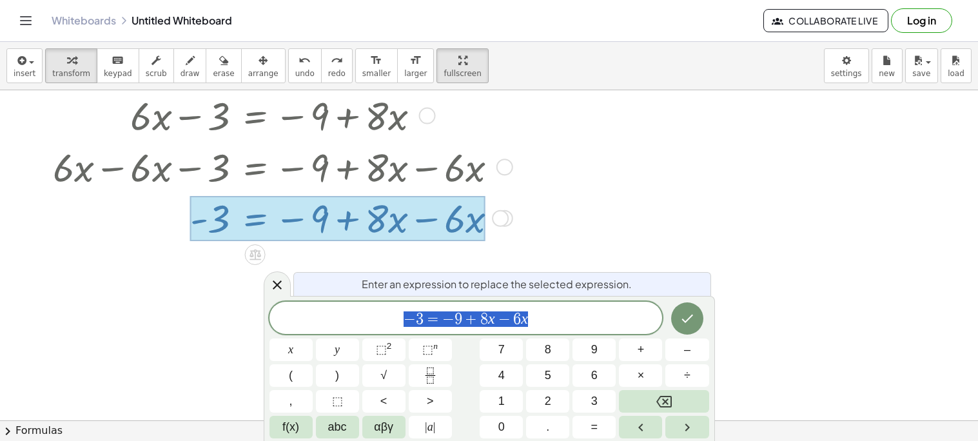
click at [698, 234] on div at bounding box center [489, 330] width 978 height 744
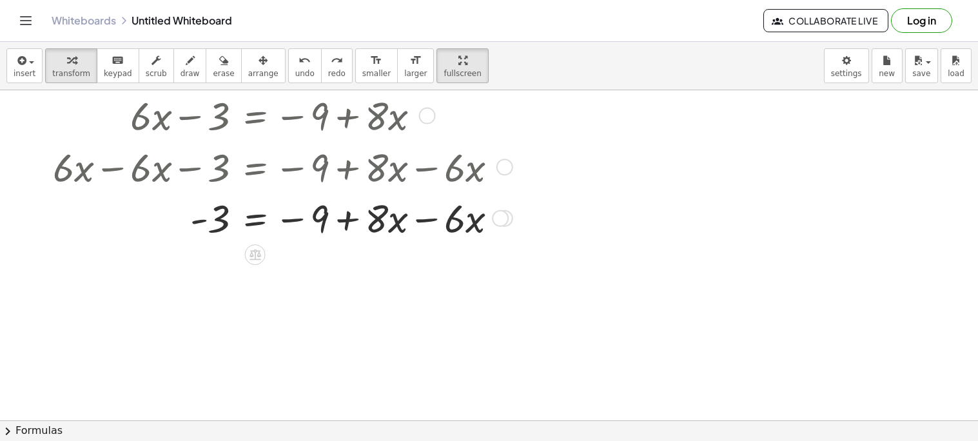
drag, startPoint x: 469, startPoint y: 248, endPoint x: 396, endPoint y: 222, distance: 77.1
click at [396, 222] on div "+ · 6 · x − 3 = − 9 + · 8 · x + · 6 · x − · 6 · x − 3 = − 9 + · 8 · x − · 6 · x…" at bounding box center [489, 330] width 978 height 744
drag, startPoint x: 363, startPoint y: 225, endPoint x: 462, endPoint y: 229, distance: 99.4
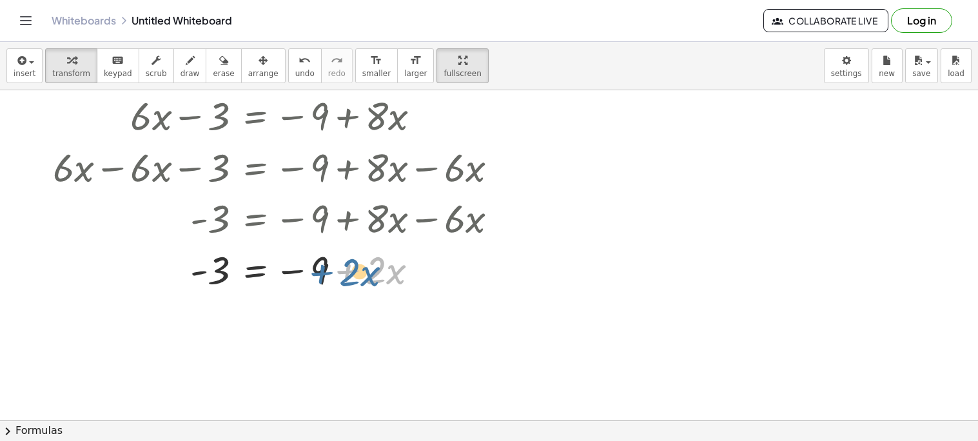
drag, startPoint x: 334, startPoint y: 273, endPoint x: 308, endPoint y: 275, distance: 25.9
click at [308, 275] on div at bounding box center [280, 269] width 468 height 52
drag, startPoint x: 325, startPoint y: 270, endPoint x: 341, endPoint y: 264, distance: 17.1
click at [341, 264] on div at bounding box center [280, 269] width 468 height 52
drag, startPoint x: 347, startPoint y: 270, endPoint x: 384, endPoint y: 262, distance: 36.9
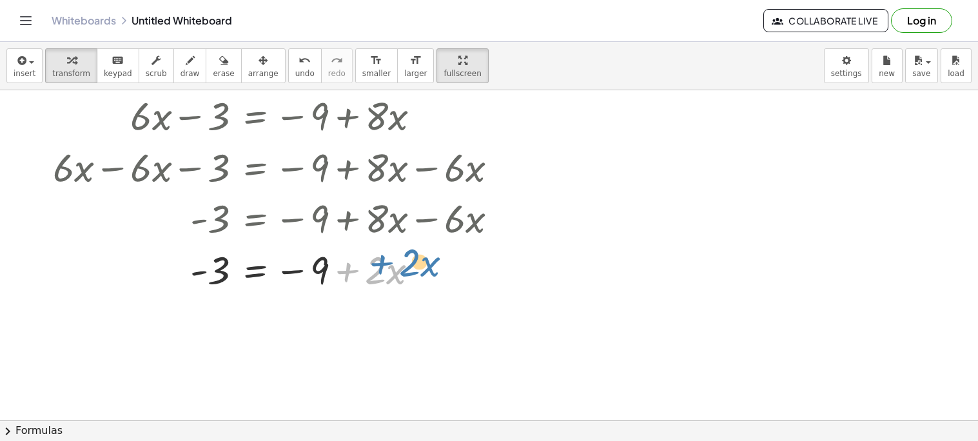
click at [384, 262] on div at bounding box center [280, 269] width 468 height 52
drag, startPoint x: 331, startPoint y: 266, endPoint x: 344, endPoint y: 249, distance: 21.1
click at [344, 249] on div at bounding box center [280, 269] width 468 height 52
drag, startPoint x: 320, startPoint y: 254, endPoint x: 218, endPoint y: 266, distance: 103.2
click at [218, 266] on div at bounding box center [280, 269] width 468 height 52
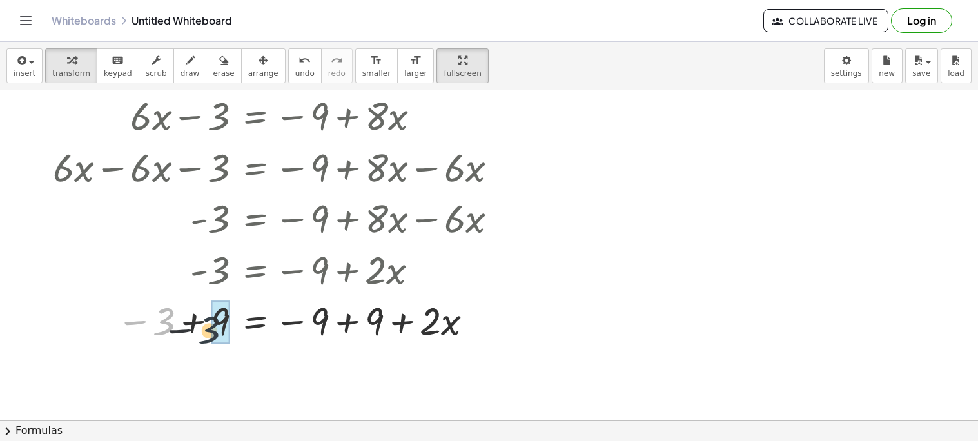
drag, startPoint x: 166, startPoint y: 307, endPoint x: 219, endPoint y: 316, distance: 53.6
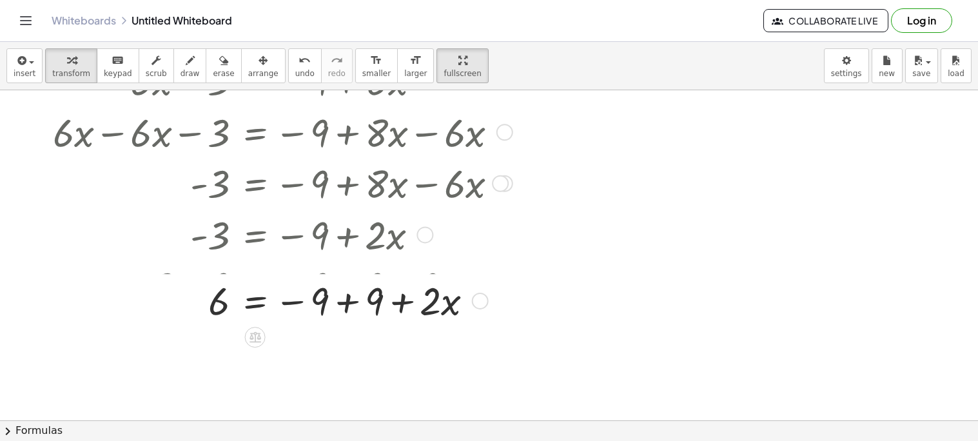
scroll to position [169, 0]
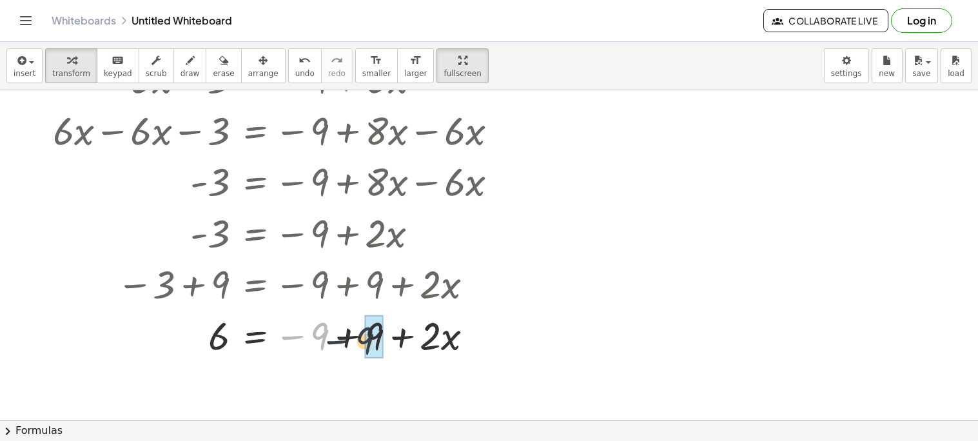
drag, startPoint x: 323, startPoint y: 329, endPoint x: 369, endPoint y: 333, distance: 46.6
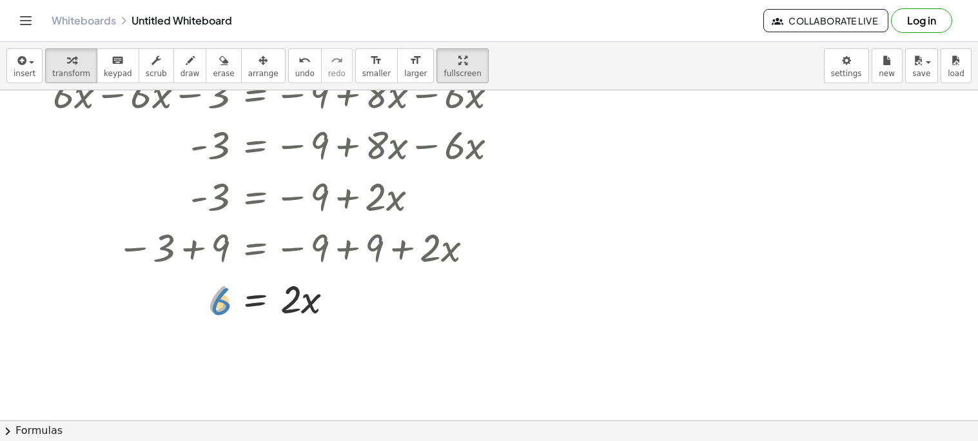
drag, startPoint x: 217, startPoint y: 306, endPoint x: 224, endPoint y: 311, distance: 9.2
click at [224, 311] on div at bounding box center [280, 298] width 468 height 52
drag, startPoint x: 279, startPoint y: 310, endPoint x: 298, endPoint y: 329, distance: 26.4
click at [298, 329] on div "+ · 6 · x − 3 = − 9 + · 8 · x + · 6 · x − · 6 · x − 3 = − 9 + · 8 · x − · 6 · x…" at bounding box center [489, 257] width 978 height 744
drag, startPoint x: 298, startPoint y: 306, endPoint x: 230, endPoint y: 334, distance: 74.0
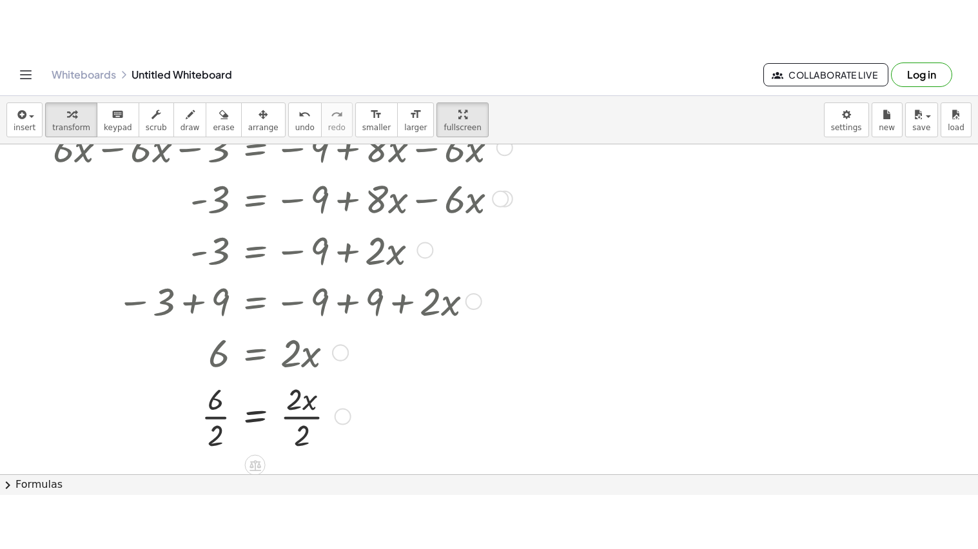
scroll to position [254, 0]
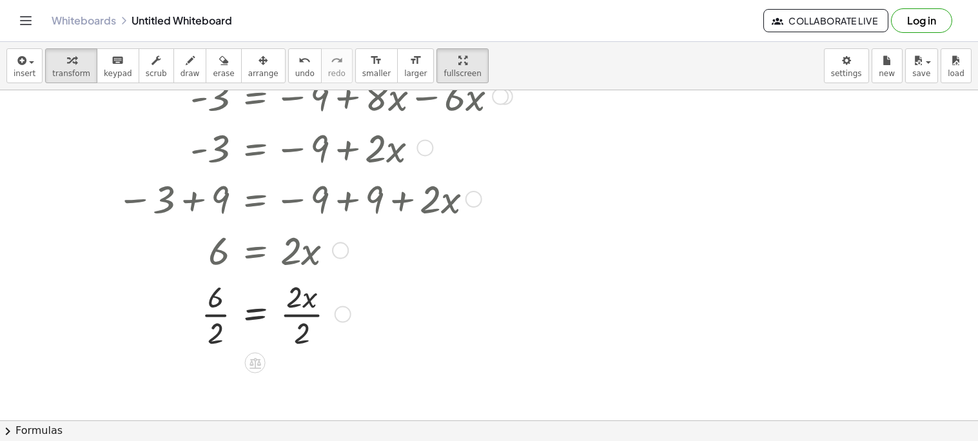
click at [335, 331] on div at bounding box center [280, 313] width 468 height 76
click at [216, 307] on div at bounding box center [280, 313] width 468 height 76
click at [443, 74] on span "fullscreen" at bounding box center [461, 73] width 37 height 9
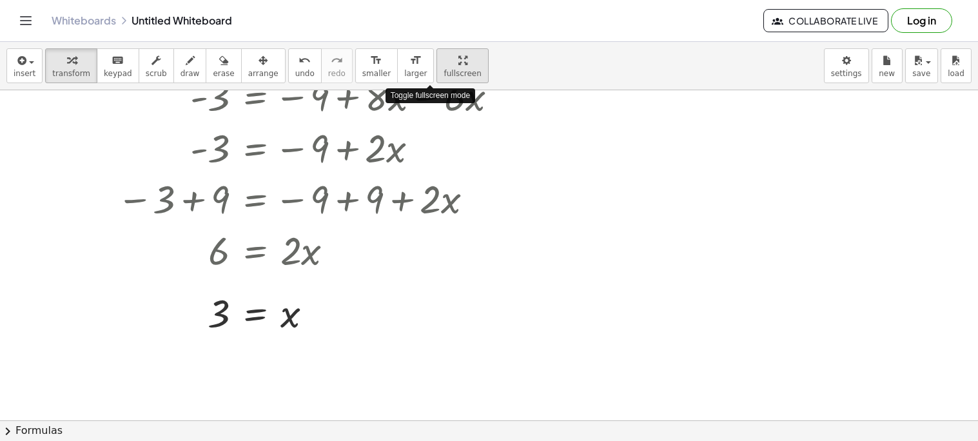
click at [436, 152] on div "insert select one: Math Expression Function Text Youtube Video Graphing Geometr…" at bounding box center [489, 241] width 978 height 399
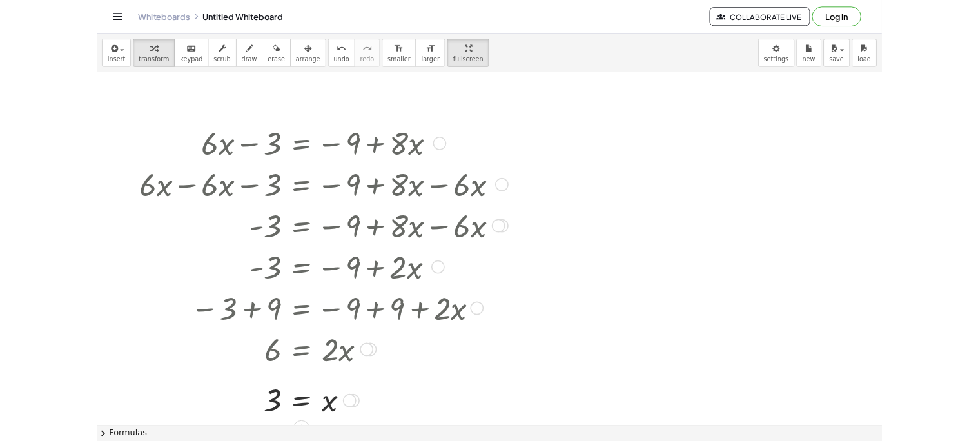
scroll to position [70, 0]
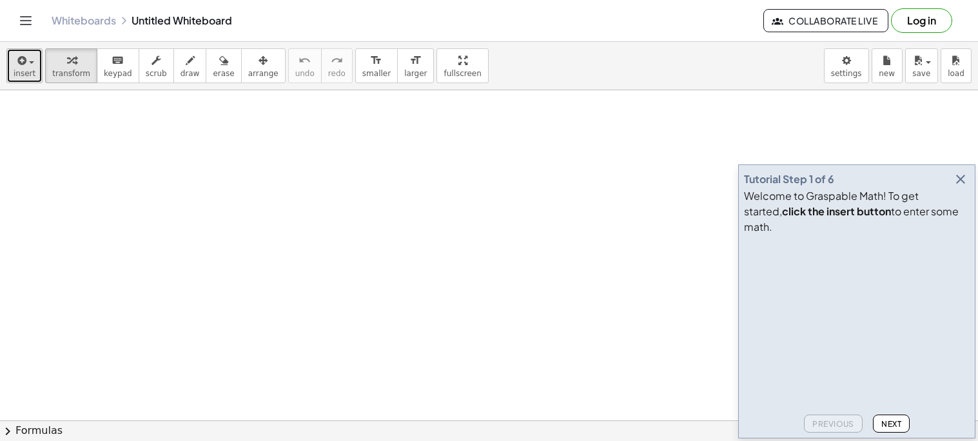
click at [26, 70] on span "insert" at bounding box center [25, 73] width 22 height 9
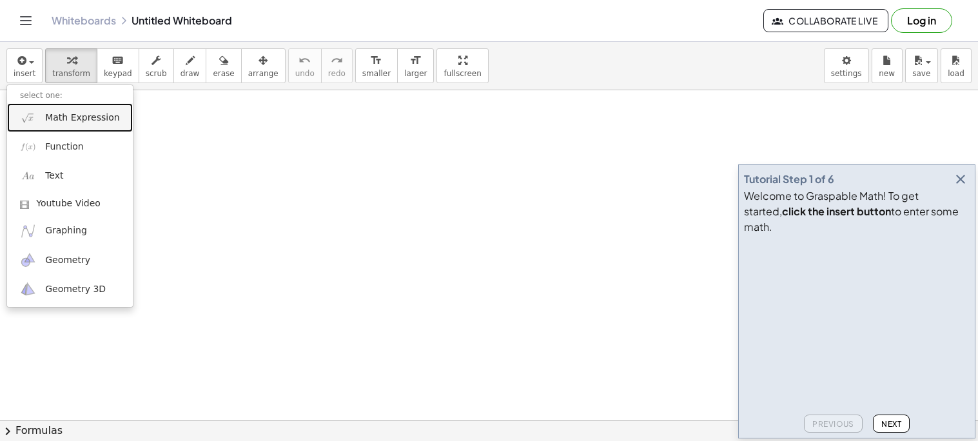
click at [61, 109] on link "Math Expression" at bounding box center [70, 117] width 126 height 29
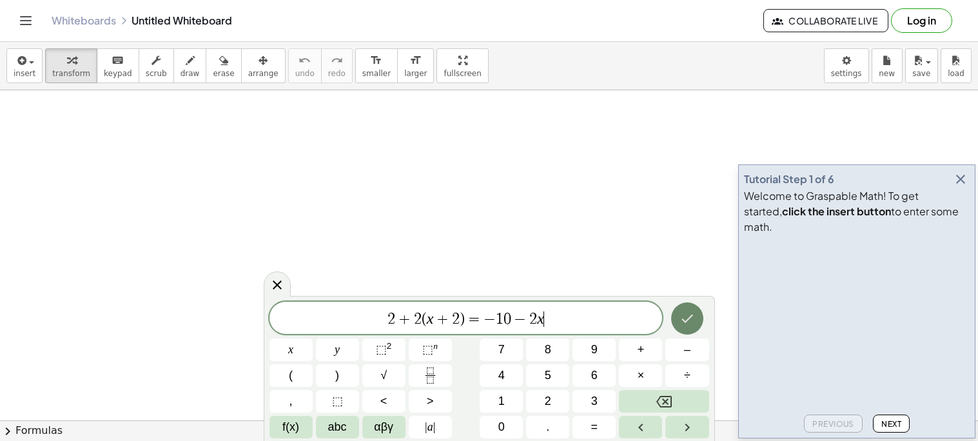
click at [703, 317] on button "Done" at bounding box center [687, 318] width 32 height 32
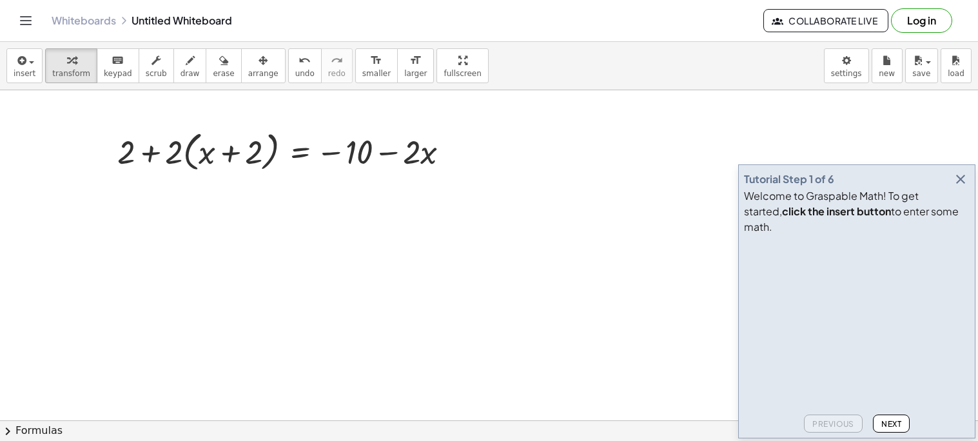
click at [958, 187] on icon "button" at bounding box center [960, 178] width 15 height 15
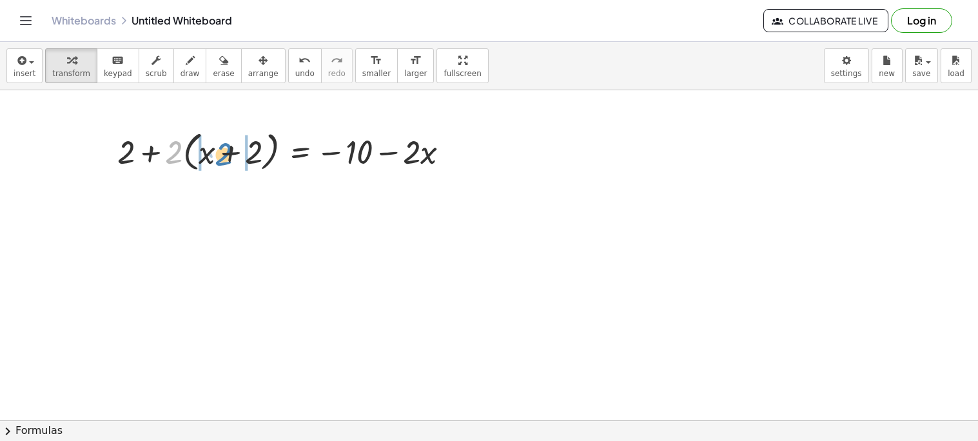
drag, startPoint x: 168, startPoint y: 154, endPoint x: 217, endPoint y: 156, distance: 49.0
click at [217, 156] on div at bounding box center [288, 150] width 355 height 49
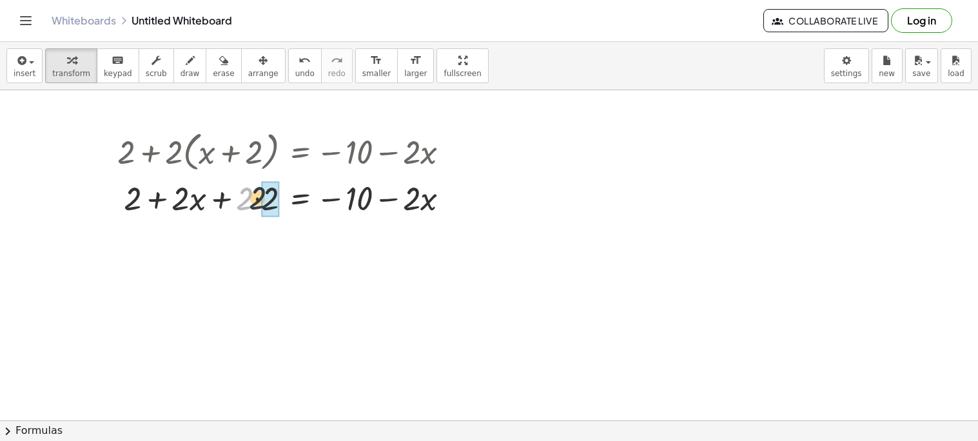
drag, startPoint x: 238, startPoint y: 207, endPoint x: 252, endPoint y: 206, distance: 13.6
click at [252, 206] on div at bounding box center [288, 197] width 355 height 44
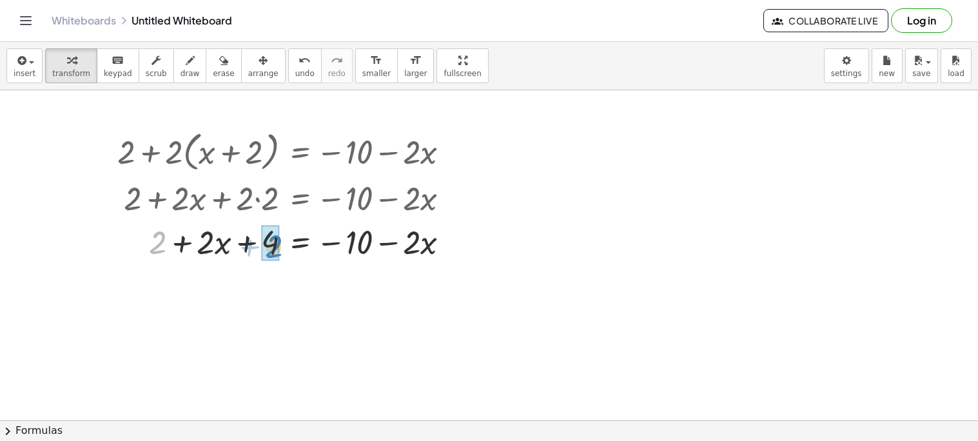
drag, startPoint x: 148, startPoint y: 248, endPoint x: 266, endPoint y: 252, distance: 117.4
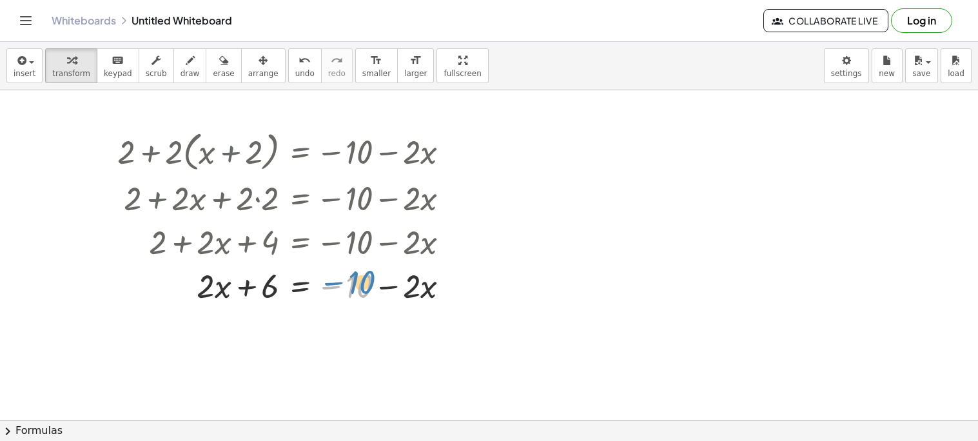
click at [362, 287] on div at bounding box center [288, 285] width 355 height 44
drag, startPoint x: 273, startPoint y: 285, endPoint x: 360, endPoint y: 289, distance: 86.5
click at [360, 289] on div at bounding box center [288, 285] width 355 height 44
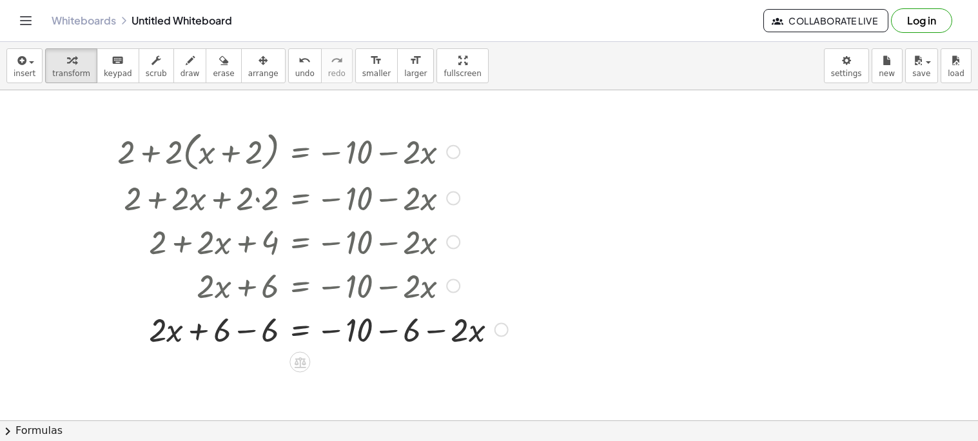
click at [226, 327] on div at bounding box center [312, 329] width 403 height 44
click at [225, 330] on div at bounding box center [312, 329] width 403 height 44
click at [277, 337] on div at bounding box center [312, 329] width 403 height 44
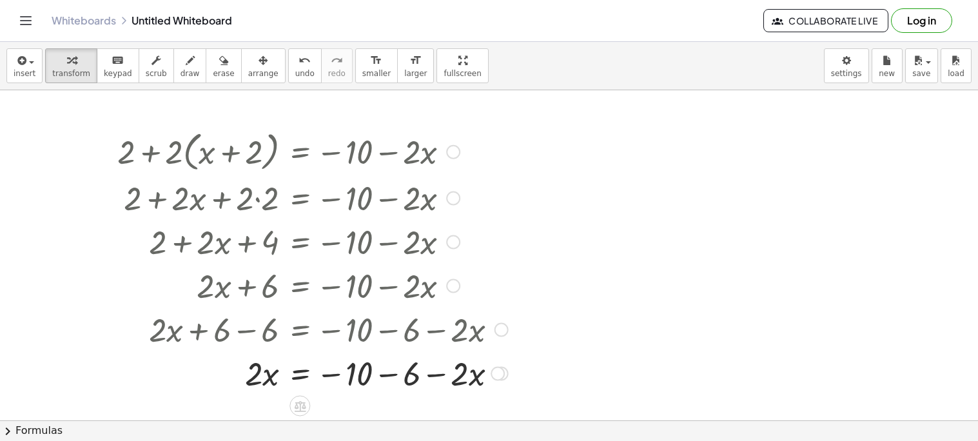
click at [365, 362] on div at bounding box center [312, 373] width 403 height 44
click at [417, 380] on div at bounding box center [312, 373] width 403 height 44
click at [415, 380] on div at bounding box center [312, 373] width 403 height 44
click at [250, 380] on div at bounding box center [312, 373] width 403 height 44
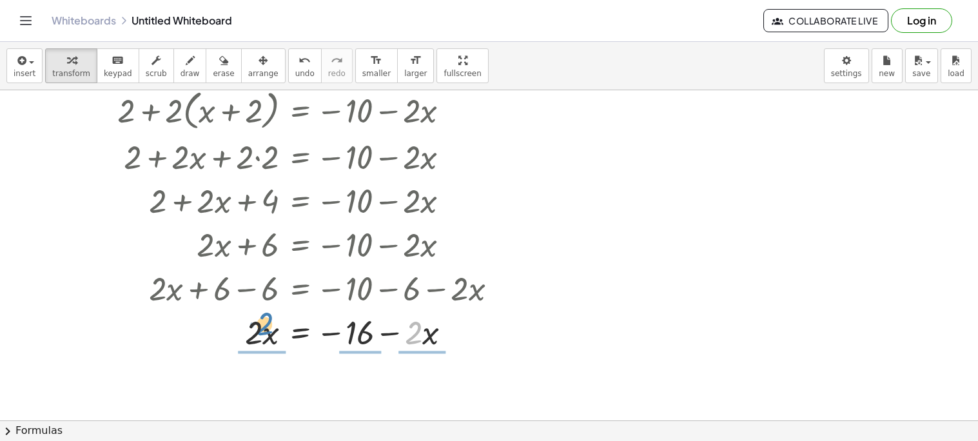
drag, startPoint x: 414, startPoint y: 334, endPoint x: 265, endPoint y: 328, distance: 149.0
click at [265, 328] on div at bounding box center [312, 331] width 403 height 44
drag, startPoint x: 416, startPoint y: 326, endPoint x: 235, endPoint y: 328, distance: 181.1
click at [235, 328] on div at bounding box center [311, 331] width 396 height 44
click at [257, 334] on div at bounding box center [311, 331] width 396 height 44
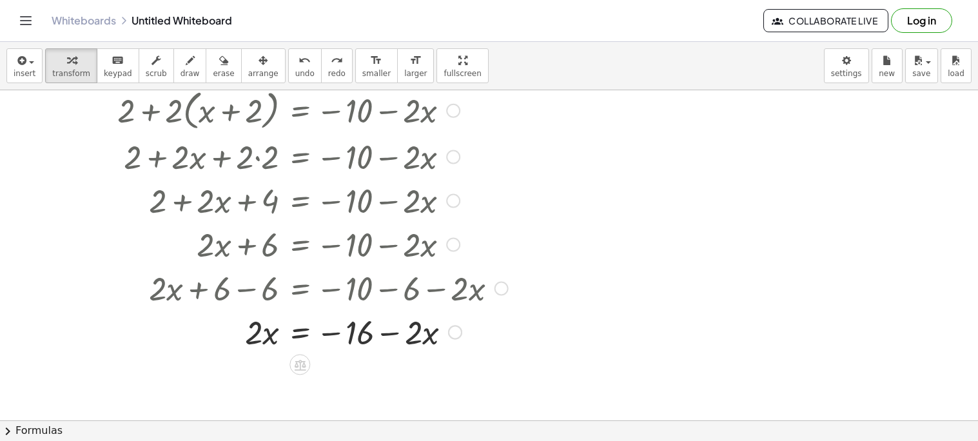
click at [257, 334] on div at bounding box center [311, 331] width 396 height 44
click at [420, 329] on div at bounding box center [311, 331] width 396 height 44
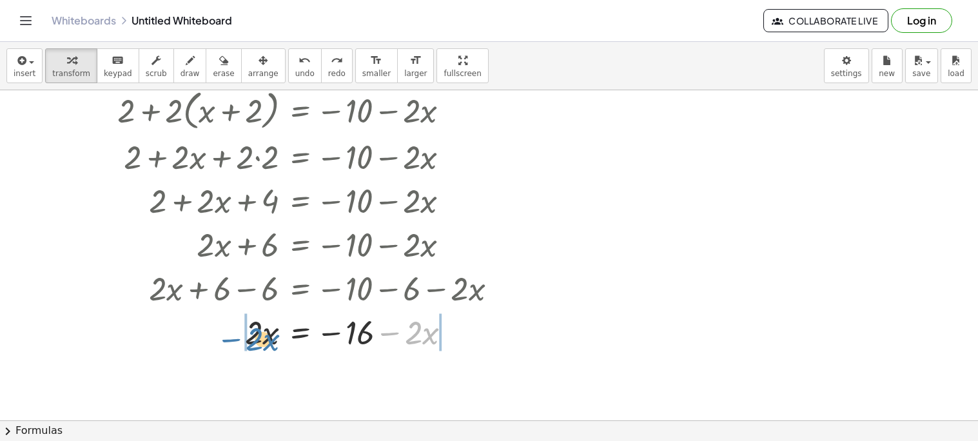
drag, startPoint x: 397, startPoint y: 336, endPoint x: 237, endPoint y: 342, distance: 160.6
click at [237, 342] on div at bounding box center [311, 331] width 396 height 44
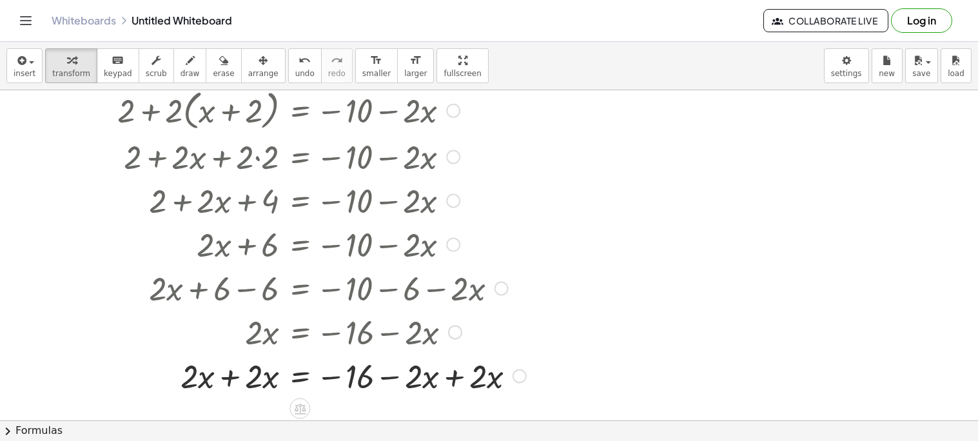
click at [230, 373] on div at bounding box center [322, 375] width 422 height 44
click at [486, 366] on div at bounding box center [322, 375] width 422 height 44
click at [451, 380] on div at bounding box center [322, 375] width 422 height 44
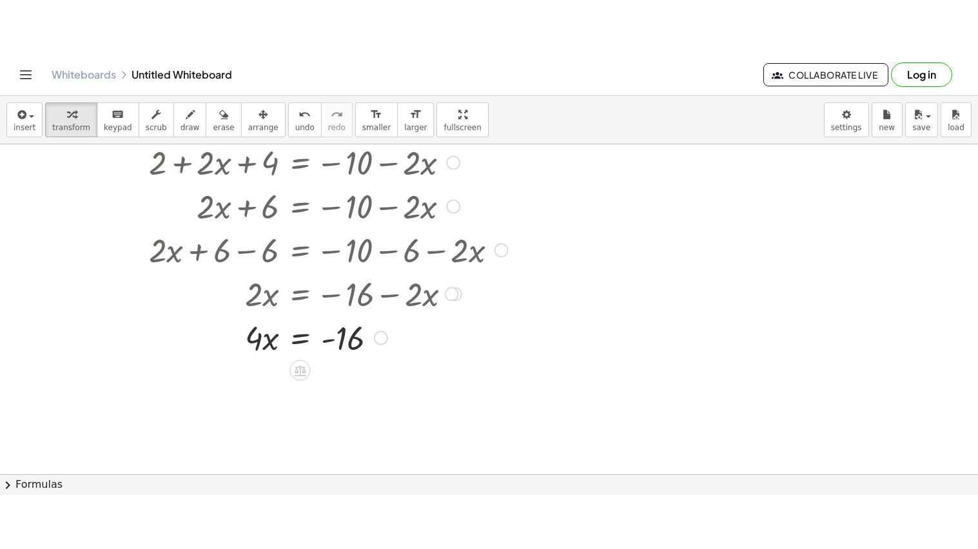
scroll to position [141, 0]
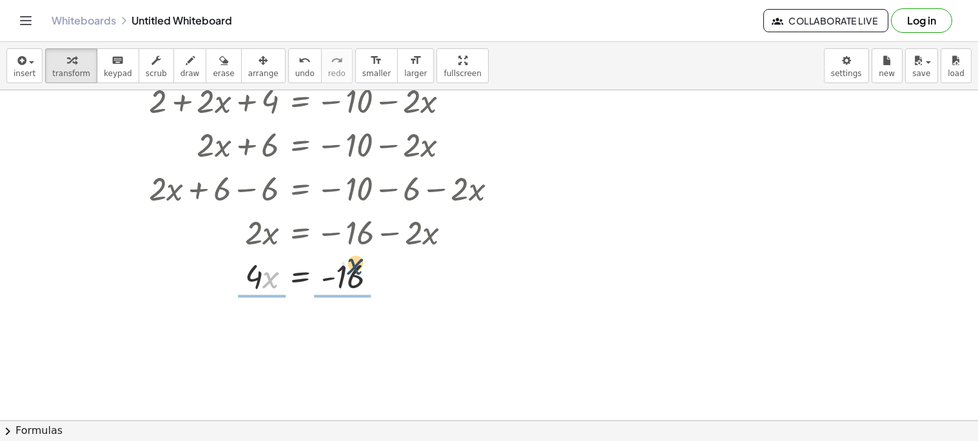
drag, startPoint x: 271, startPoint y: 286, endPoint x: 358, endPoint y: 273, distance: 87.3
click at [358, 273] on div at bounding box center [312, 275] width 403 height 44
drag, startPoint x: 260, startPoint y: 279, endPoint x: 347, endPoint y: 281, distance: 87.0
click at [347, 281] on div at bounding box center [312, 275] width 398 height 44
click at [373, 334] on div at bounding box center [312, 329] width 403 height 64
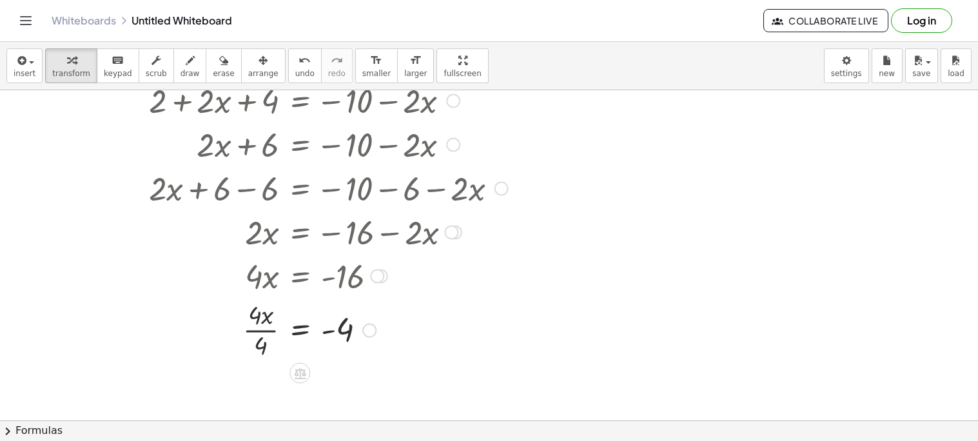
click at [268, 336] on div at bounding box center [312, 329] width 403 height 64
click at [445, 130] on div "insert select one: Math Expression Function Text Youtube Video Graphing Geometr…" at bounding box center [489, 241] width 978 height 399
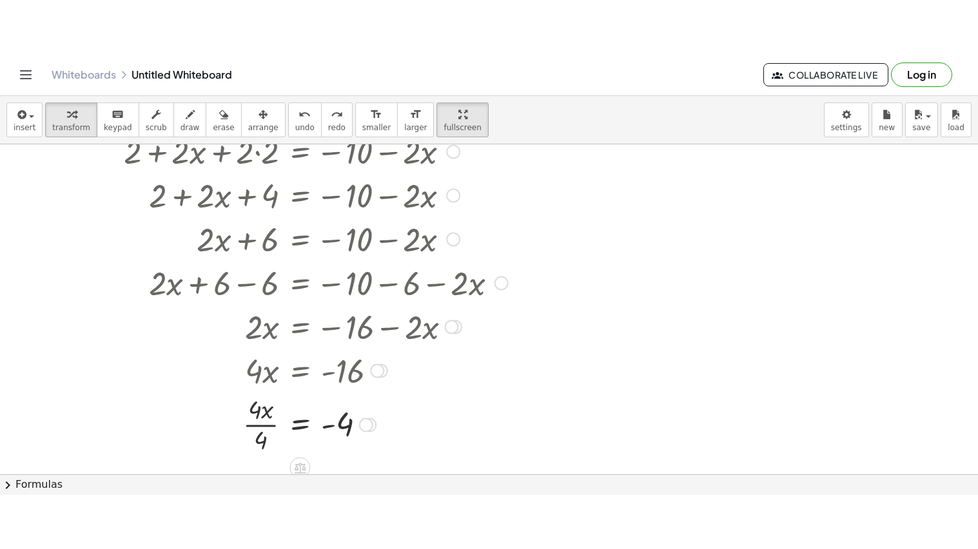
scroll to position [101, 0]
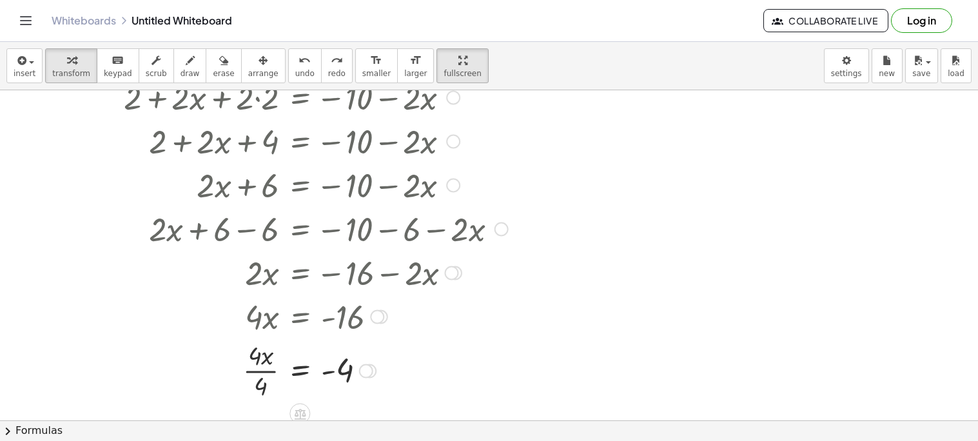
click at [262, 374] on div at bounding box center [303, 370] width 423 height 64
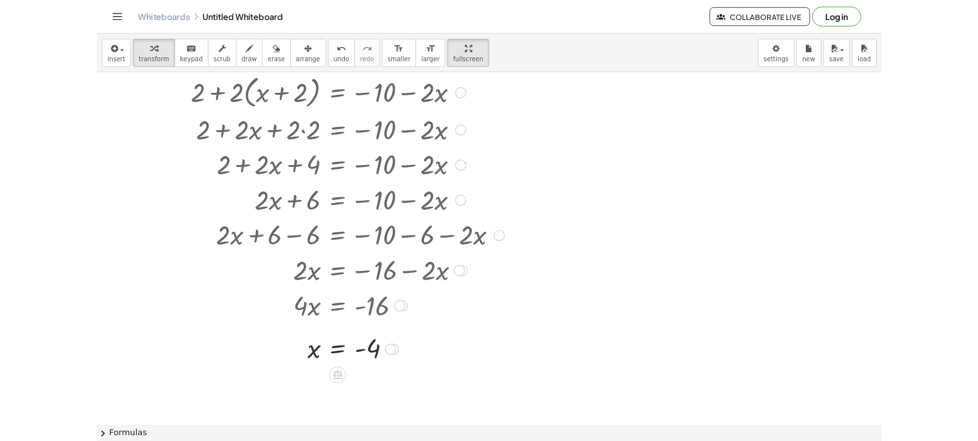
scroll to position [35, 0]
